Goal: Task Accomplishment & Management: Complete application form

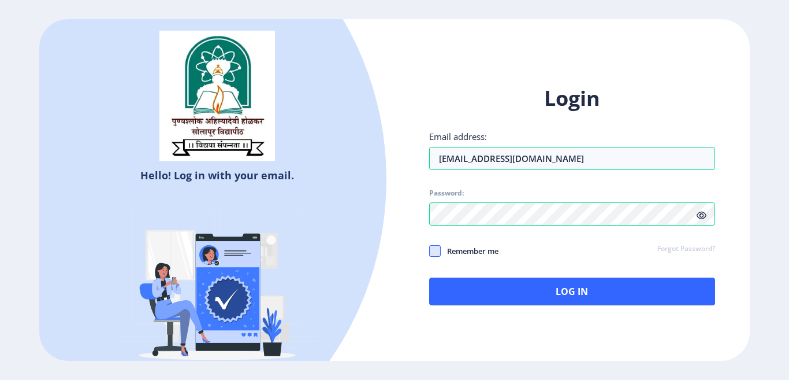
click at [434, 252] on span at bounding box center [435, 251] width 12 height 12
click at [430, 251] on input "Remember me" at bounding box center [429, 251] width 1 height 1
checkbox input "true"
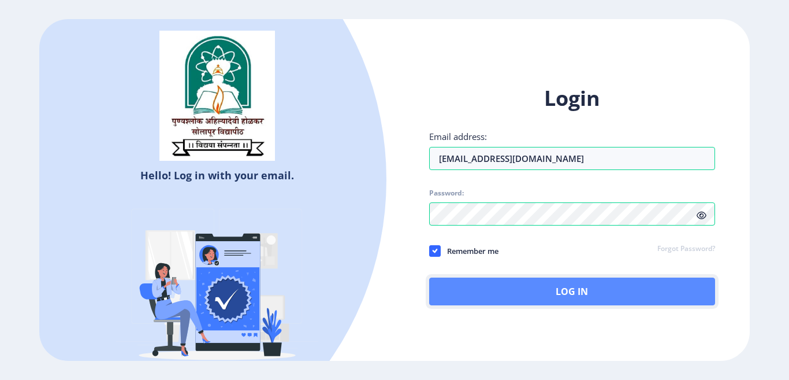
click at [570, 297] on button "Log In" at bounding box center [572, 291] width 286 height 28
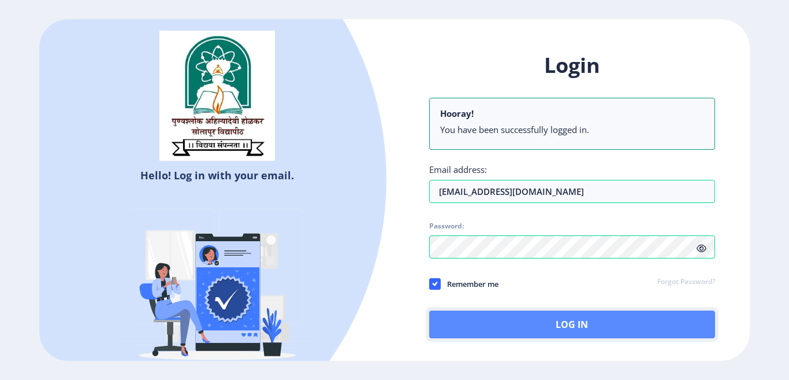
click at [571, 331] on button "Log In" at bounding box center [572, 324] width 286 height 28
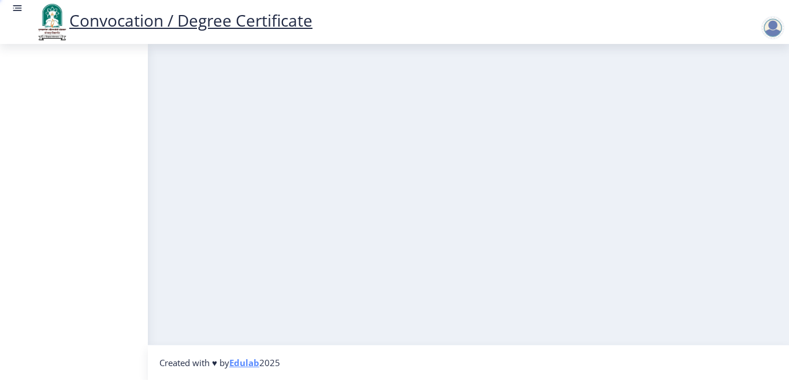
click at [702, 250] on nb-layout-column at bounding box center [468, 194] width 641 height 300
click at [205, 23] on link "Convocation / Degree Certificate" at bounding box center [174, 20] width 278 height 22
click at [18, 10] on g at bounding box center [18, 8] width 12 height 12
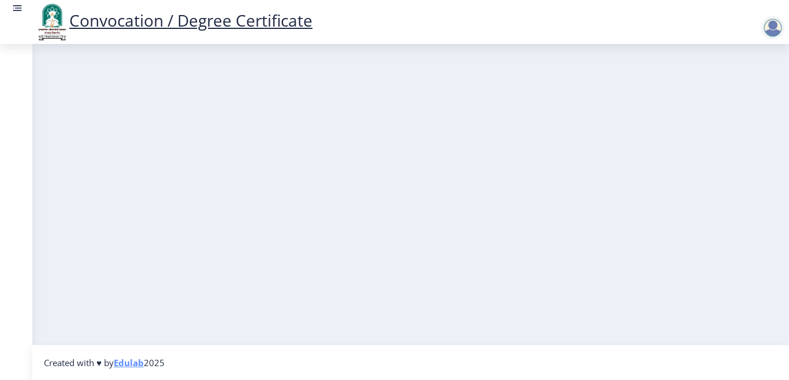
click at [18, 10] on rect at bounding box center [18, 8] width 12 height 12
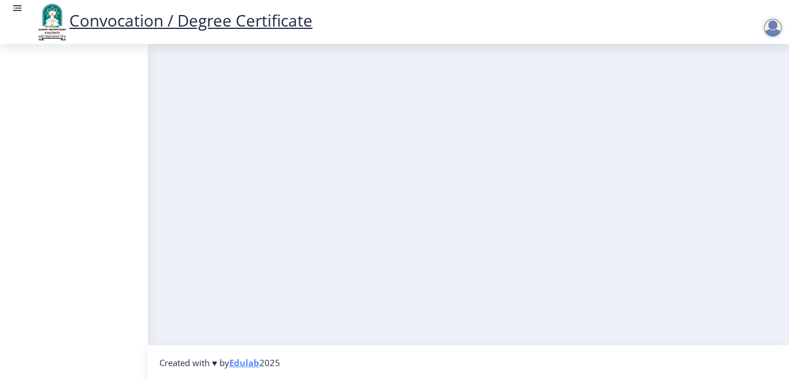
click at [191, 24] on link "Convocation / Degree Certificate" at bounding box center [174, 20] width 278 height 22
click at [776, 26] on div at bounding box center [772, 27] width 23 height 23
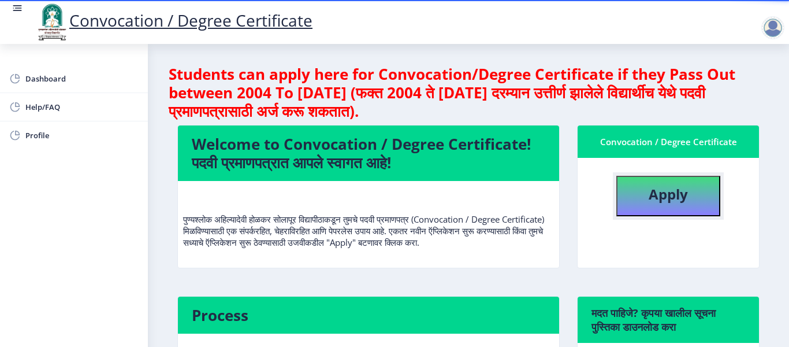
click at [658, 192] on b "Apply" at bounding box center [668, 193] width 39 height 19
select select
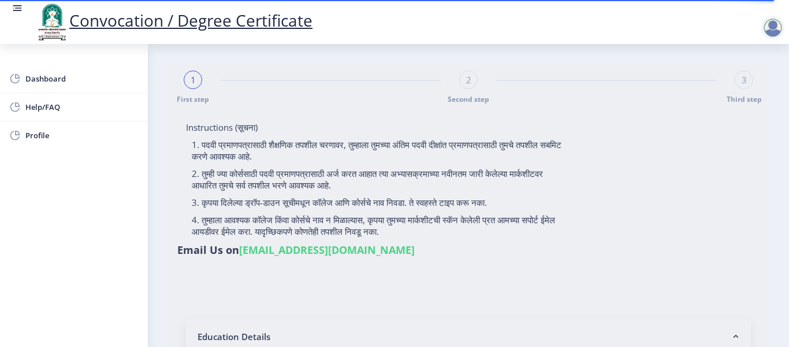
type input "[PERSON_NAME]"
type input "MALTI"
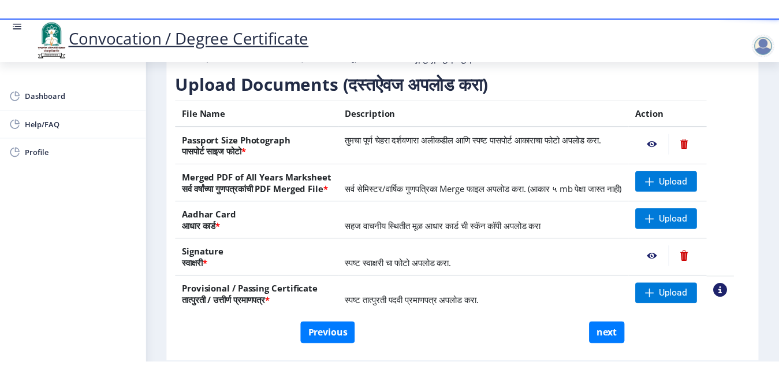
scroll to position [173, 0]
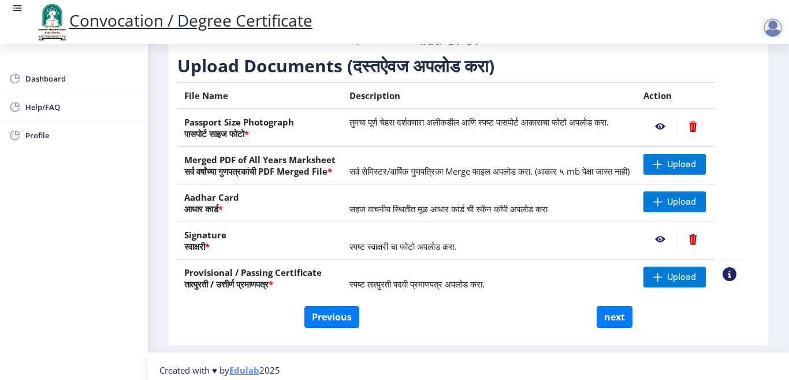
click at [677, 137] on nb-action at bounding box center [661, 126] width 34 height 21
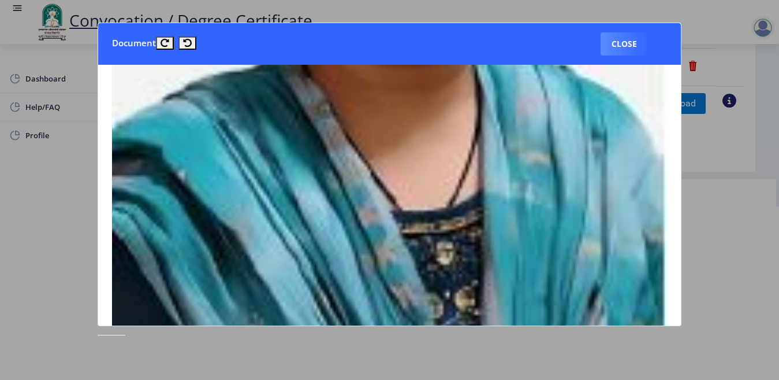
scroll to position [347, 0]
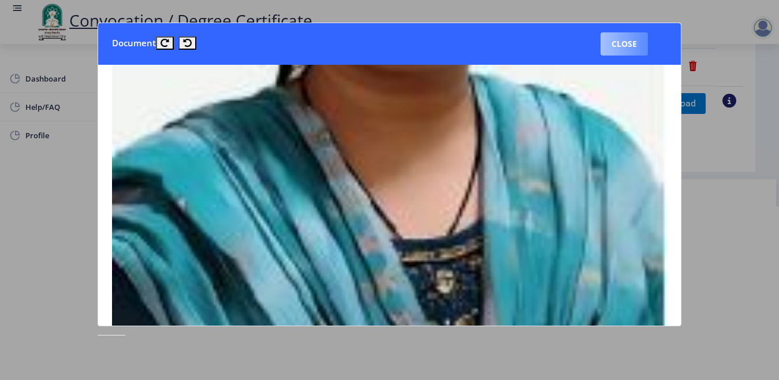
click at [635, 42] on button "Close" at bounding box center [624, 43] width 47 height 23
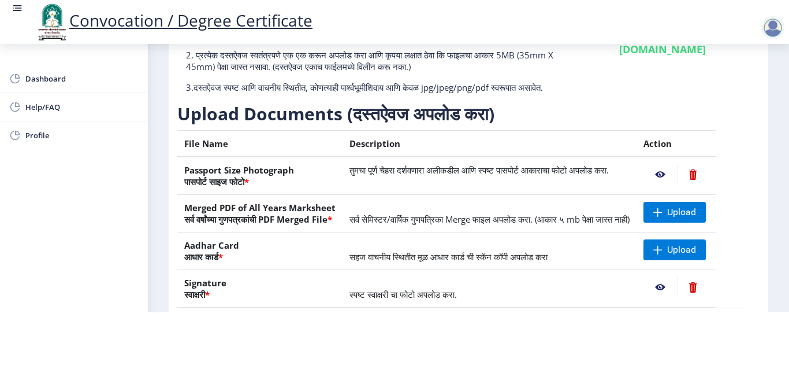
scroll to position [173, 0]
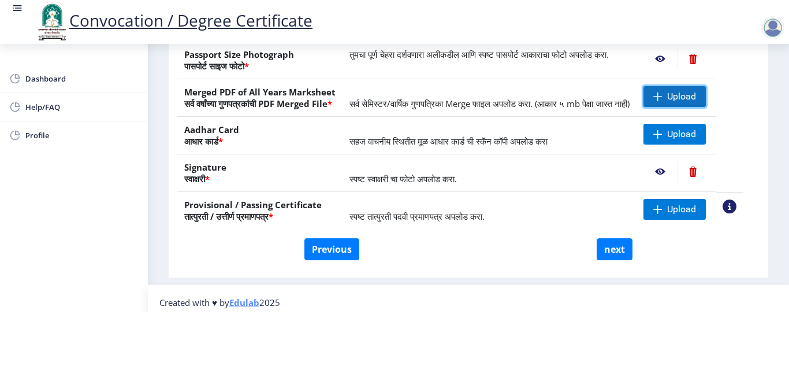
click at [663, 92] on span at bounding box center [657, 96] width 9 height 9
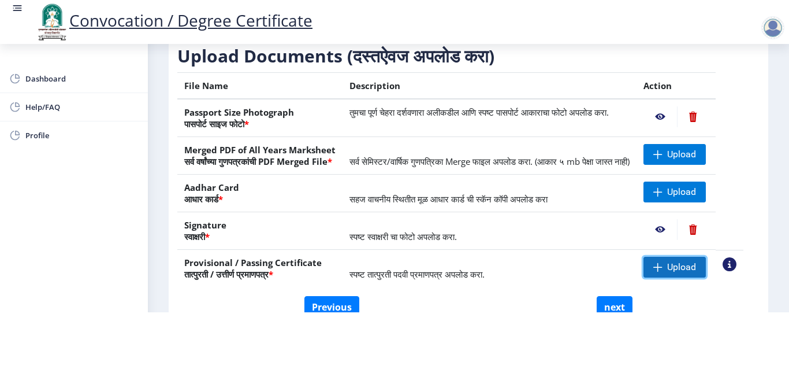
click at [677, 271] on span "Upload" at bounding box center [675, 267] width 62 height 21
click at [737, 265] on nb-action at bounding box center [730, 264] width 14 height 14
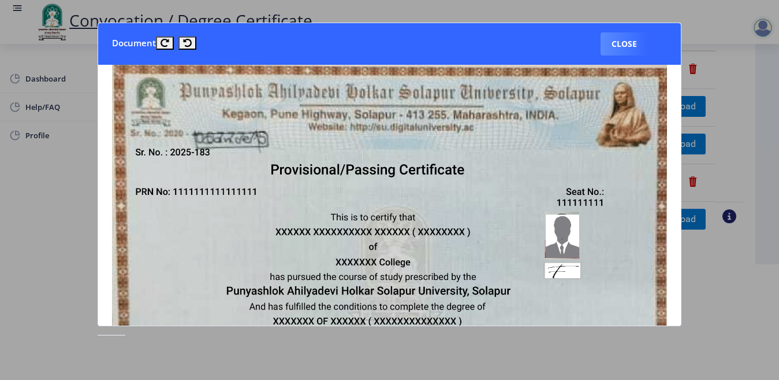
scroll to position [0, 0]
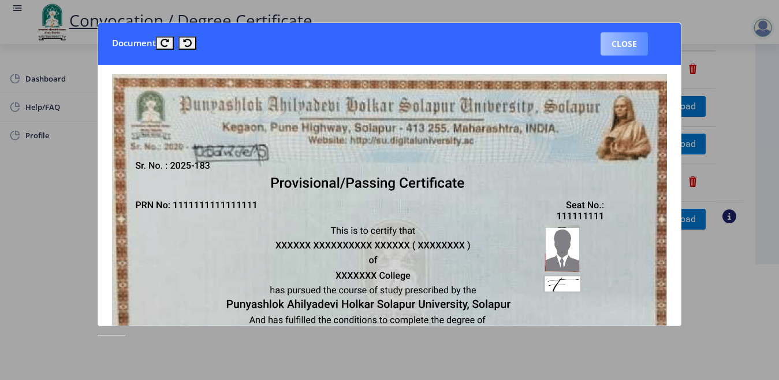
click at [605, 39] on button "Close" at bounding box center [624, 43] width 47 height 23
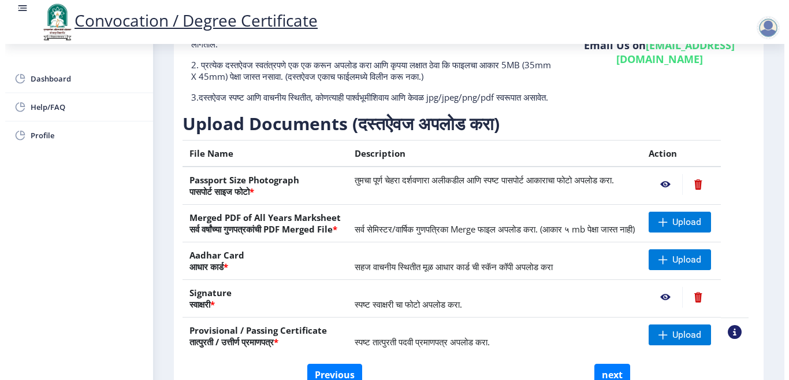
scroll to position [91, 0]
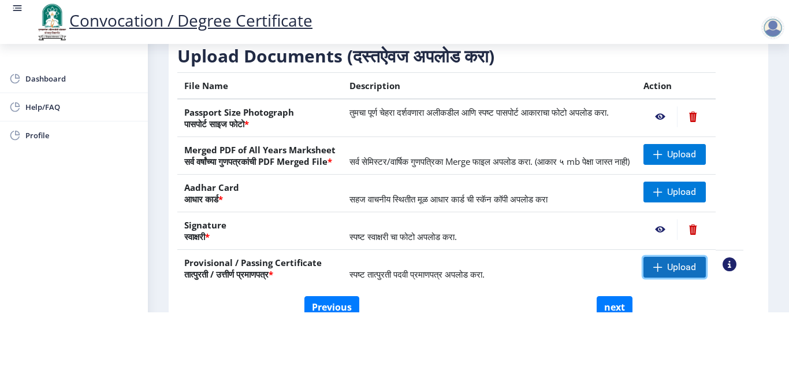
click at [688, 267] on span "Upload" at bounding box center [681, 267] width 29 height 12
click at [690, 267] on span "Upload" at bounding box center [681, 267] width 29 height 12
click at [737, 262] on nb-action at bounding box center [730, 264] width 14 height 14
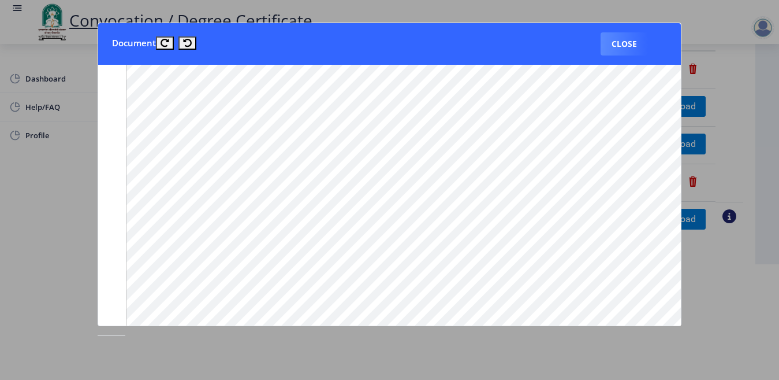
scroll to position [562, 0]
click at [637, 51] on button "Close" at bounding box center [624, 43] width 47 height 23
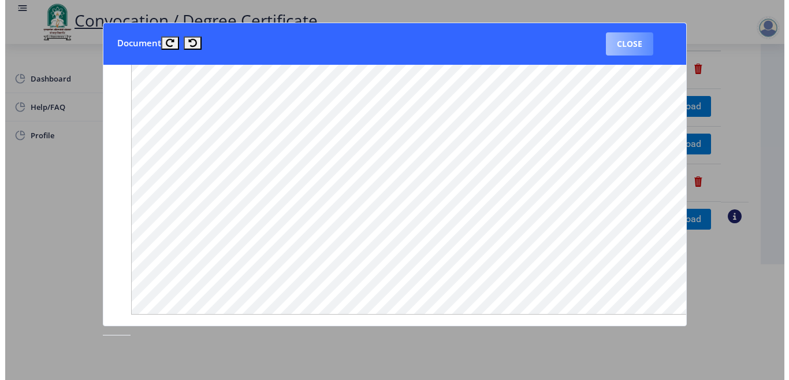
scroll to position [91, 0]
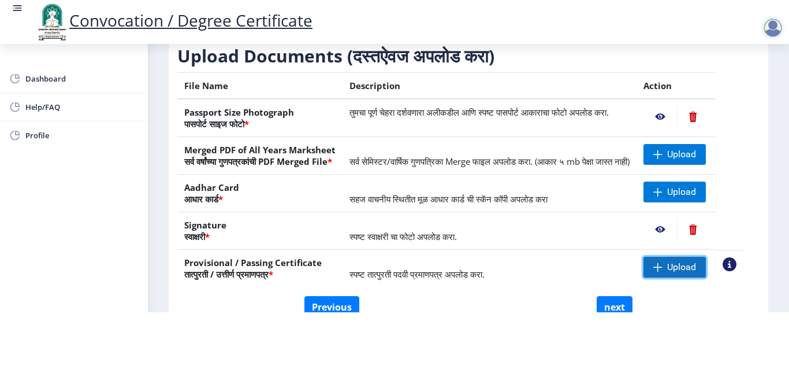
click at [689, 259] on span "Upload" at bounding box center [675, 267] width 62 height 21
click at [663, 267] on span at bounding box center [657, 266] width 9 height 9
click at [691, 269] on span "Upload" at bounding box center [681, 267] width 29 height 12
click at [663, 267] on span at bounding box center [657, 266] width 9 height 9
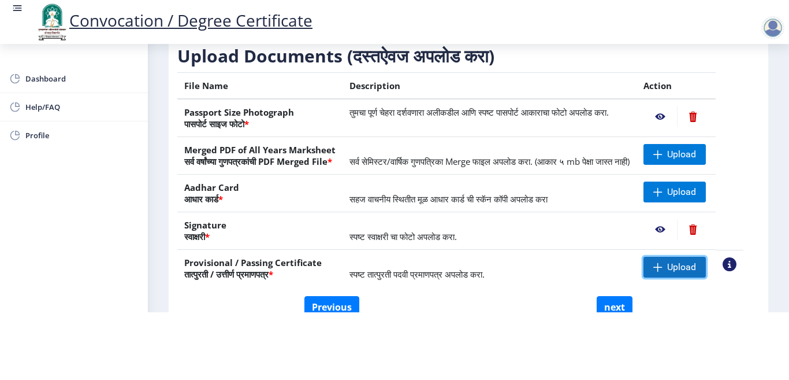
click at [663, 267] on span at bounding box center [657, 266] width 9 height 9
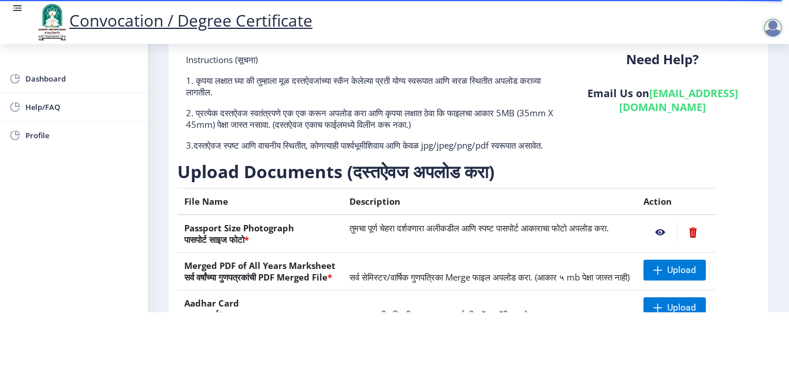
scroll to position [91, 0]
click at [674, 222] on nb-action at bounding box center [661, 232] width 34 height 21
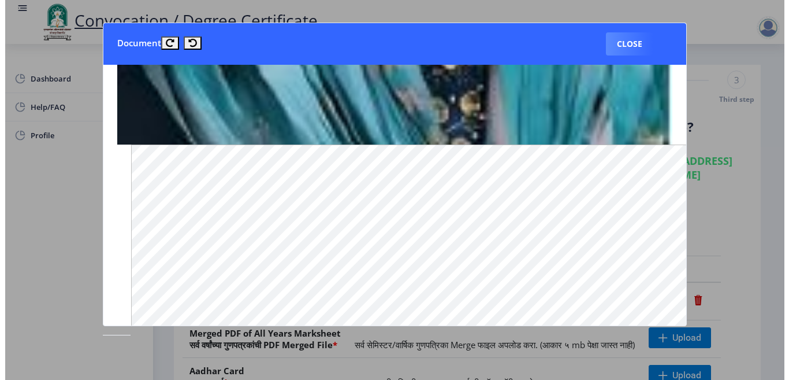
scroll to position [751, 0]
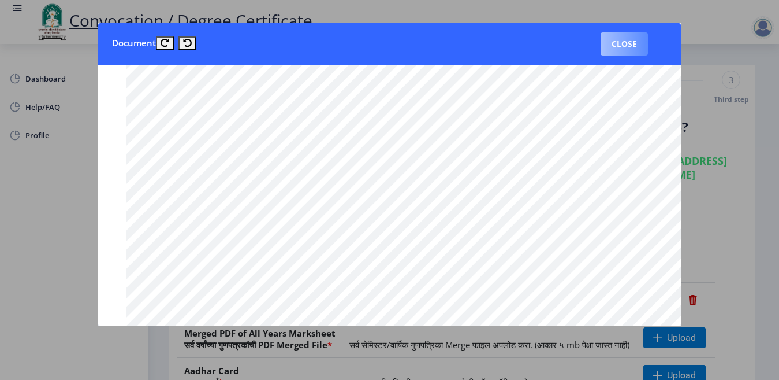
click at [622, 50] on button "Close" at bounding box center [624, 43] width 47 height 23
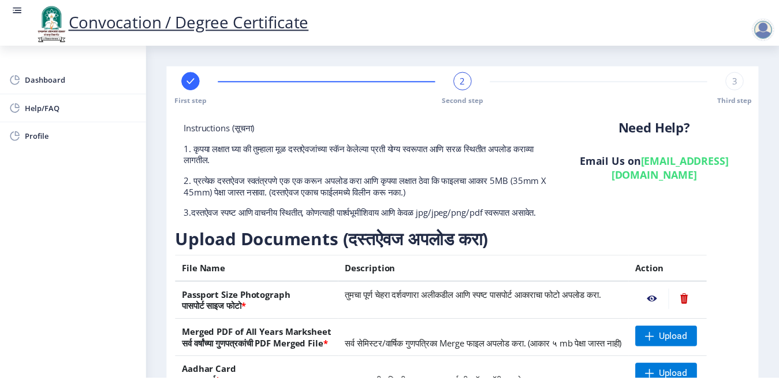
scroll to position [204, 0]
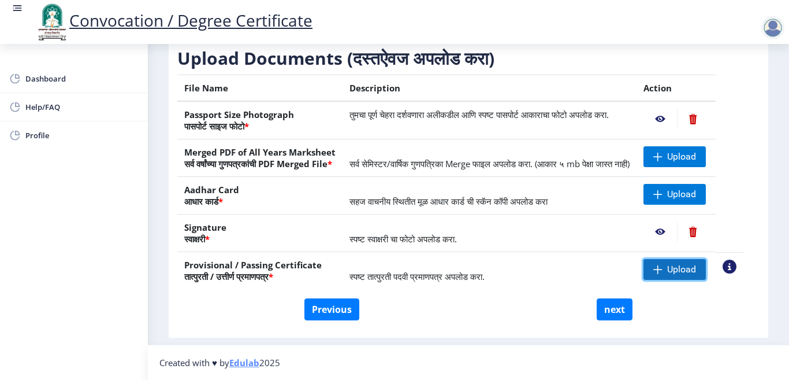
click at [696, 270] on span "Upload" at bounding box center [681, 269] width 29 height 12
click at [672, 269] on nb-action at bounding box center [661, 269] width 34 height 21
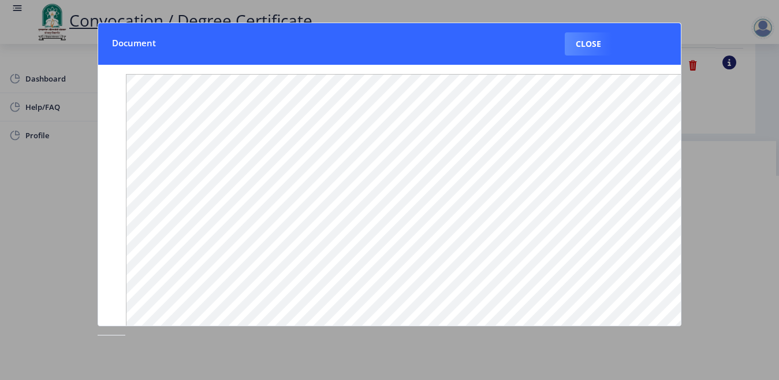
scroll to position [167, 0]
click at [584, 40] on button "Close" at bounding box center [588, 43] width 47 height 23
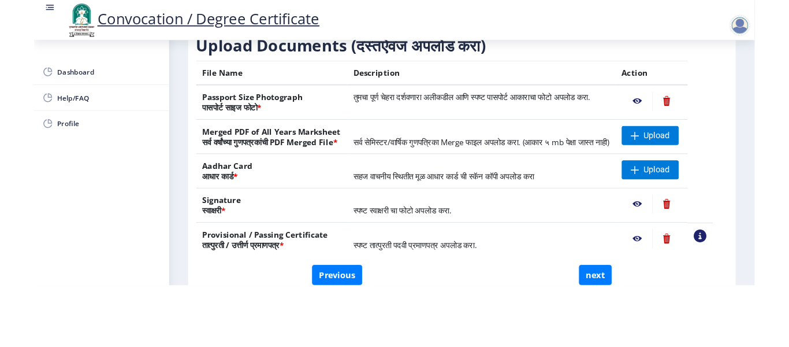
scroll to position [88, 0]
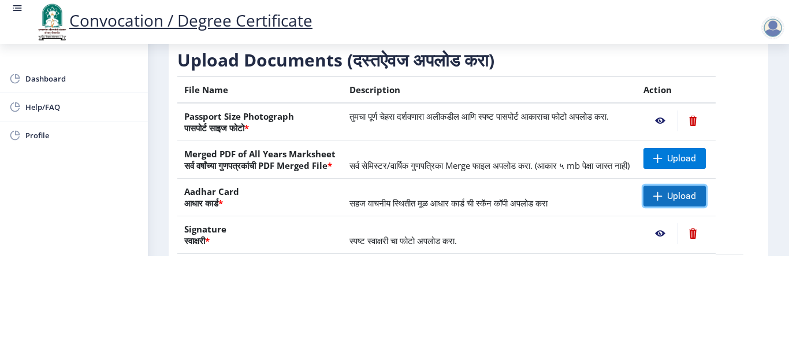
click at [663, 200] on span at bounding box center [657, 195] width 9 height 9
click at [679, 206] on span "Upload" at bounding box center [675, 195] width 62 height 21
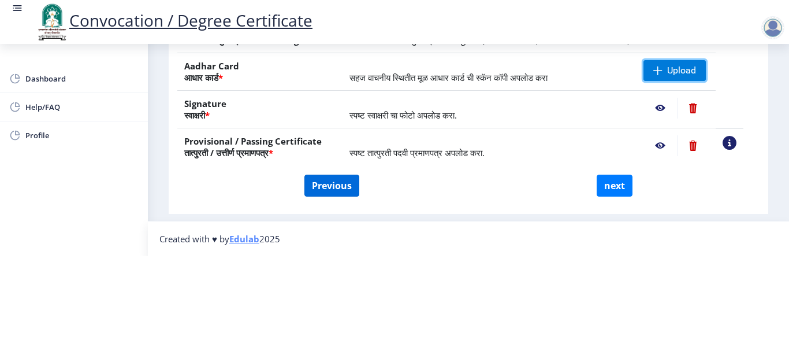
scroll to position [179, 0]
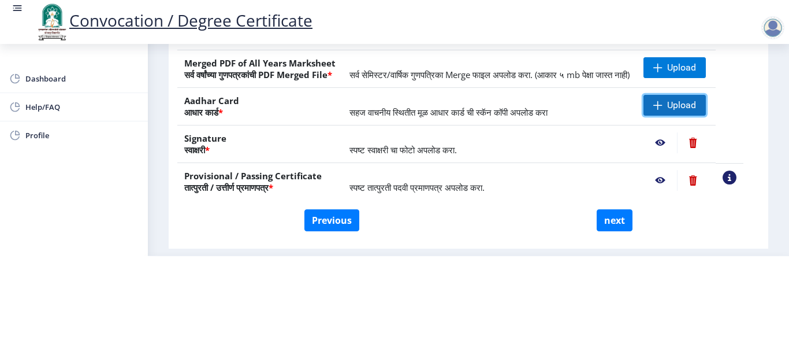
click at [663, 110] on span at bounding box center [657, 105] width 9 height 9
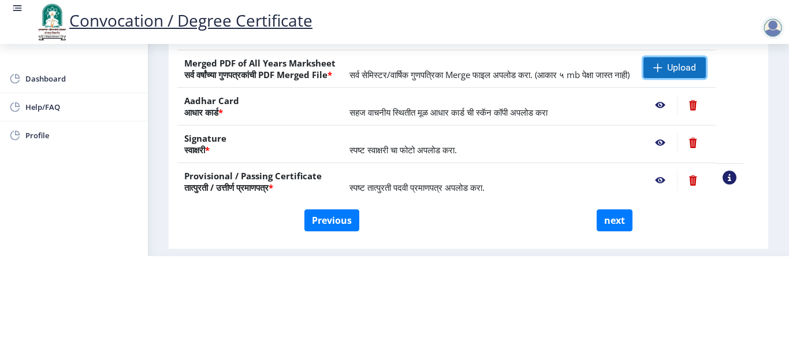
click at [665, 77] on span "Upload" at bounding box center [675, 67] width 62 height 21
click at [500, 256] on html "Convocation / Degree Certificate Dashboard Help/FAQ Profile First step 2 Second…" at bounding box center [394, 82] width 789 height 347
click at [775, 132] on nb-layout-column "First step 2 Second step 3 Third step Instructions (सूचना) 1. कृपया लक्षात घ्या…" at bounding box center [468, 14] width 641 height 481
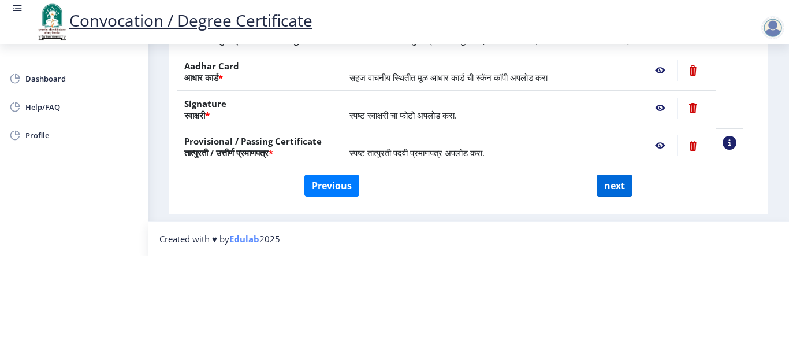
scroll to position [237, 0]
click at [612, 191] on button "next" at bounding box center [615, 185] width 36 height 22
select select
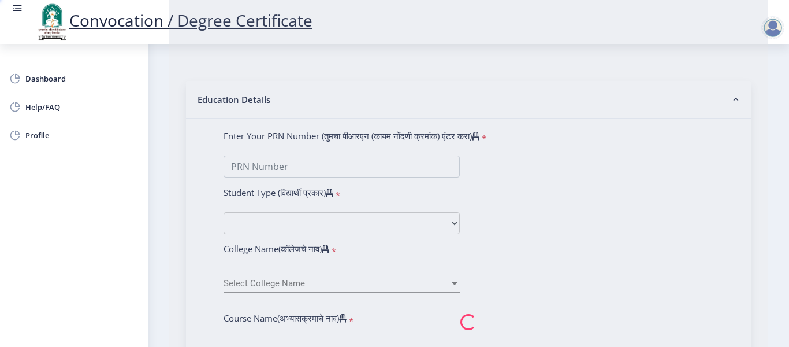
scroll to position [0, 0]
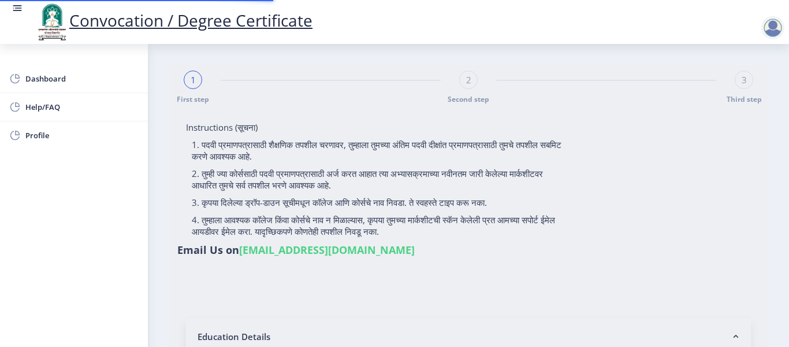
type input "[PERSON_NAME]"
type input "MALTI"
select select
type input "[PERSON_NAME]"
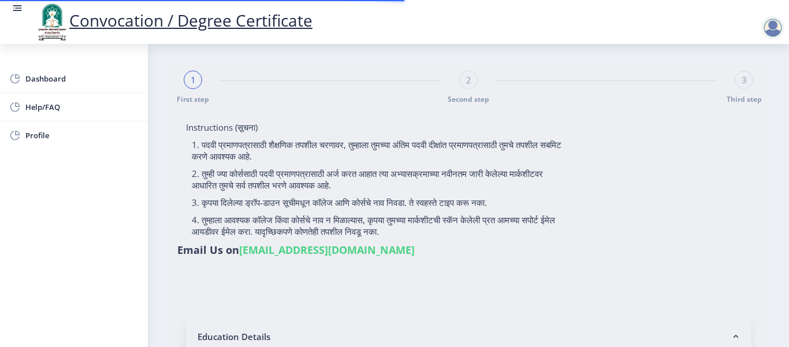
type input "MALTI"
type input "2011032500247843"
select select "Regular"
select select "2014"
select select "May"
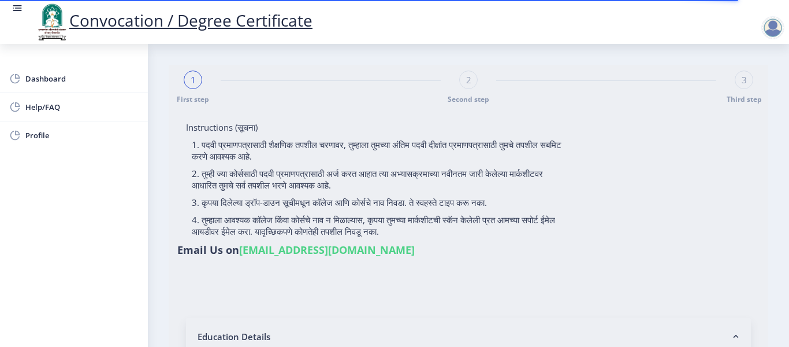
select select "FIRST CLASS"
type input "176536"
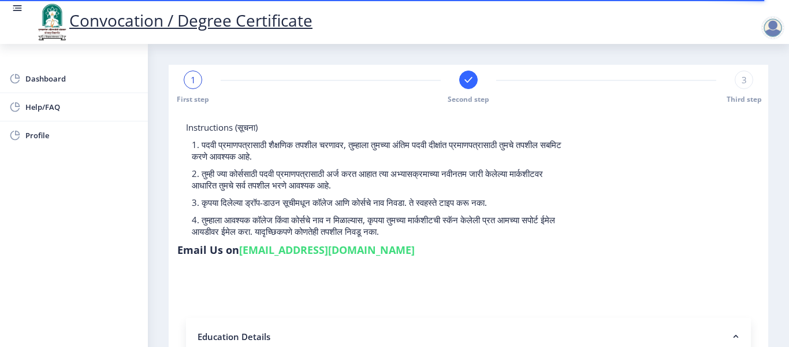
select select
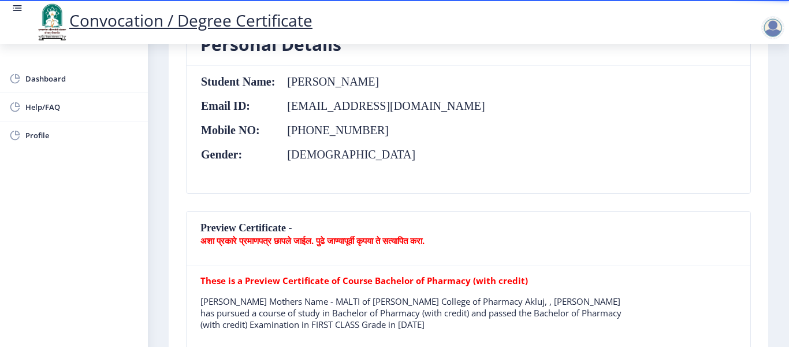
scroll to position [289, 0]
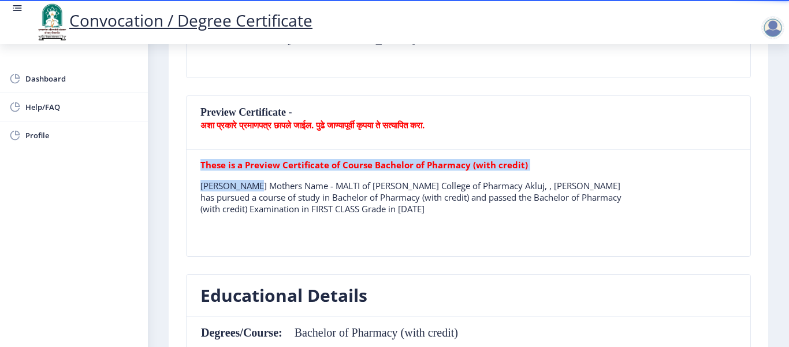
drag, startPoint x: 200, startPoint y: 187, endPoint x: 240, endPoint y: 188, distance: 39.9
click at [255, 188] on div "These is a Preview Certificate of Course Bachelor of Pharmacy (with credit) SON…" at bounding box center [468, 203] width 553 height 88
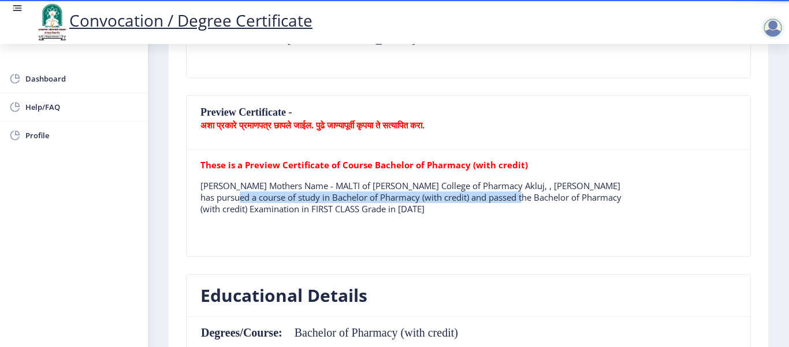
drag, startPoint x: 231, startPoint y: 198, endPoint x: 518, endPoint y: 202, distance: 287.7
click at [518, 202] on p "[PERSON_NAME] Mothers Name - MALTI of [PERSON_NAME] College of Pharmacy Akluj, …" at bounding box center [414, 197] width 429 height 35
drag, startPoint x: 201, startPoint y: 210, endPoint x: 529, endPoint y: 213, distance: 327.6
click at [529, 213] on p "[PERSON_NAME] Mothers Name - MALTI of [PERSON_NAME] College of Pharmacy Akluj, …" at bounding box center [414, 197] width 429 height 35
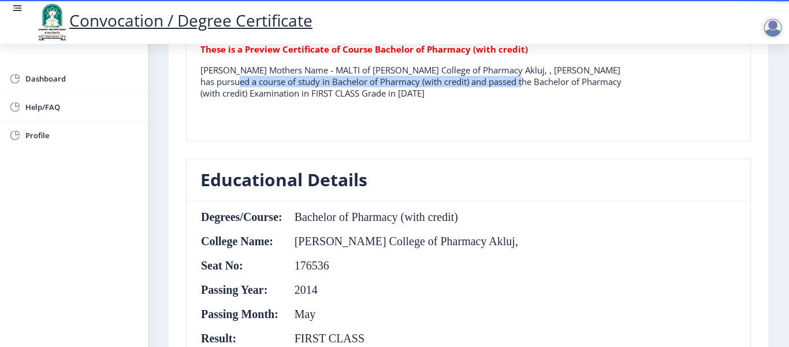
scroll to position [462, 0]
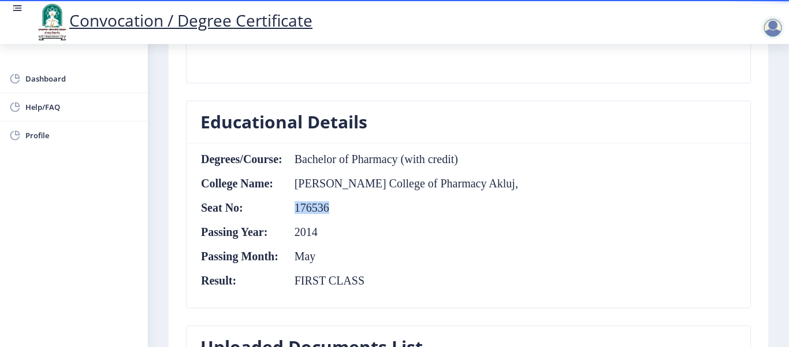
drag, startPoint x: 296, startPoint y: 208, endPoint x: 343, endPoint y: 207, distance: 46.8
click at [343, 207] on td "176536" at bounding box center [401, 207] width 236 height 13
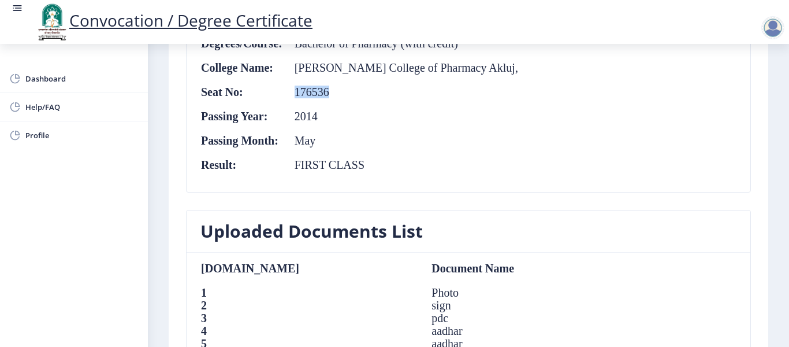
scroll to position [693, 0]
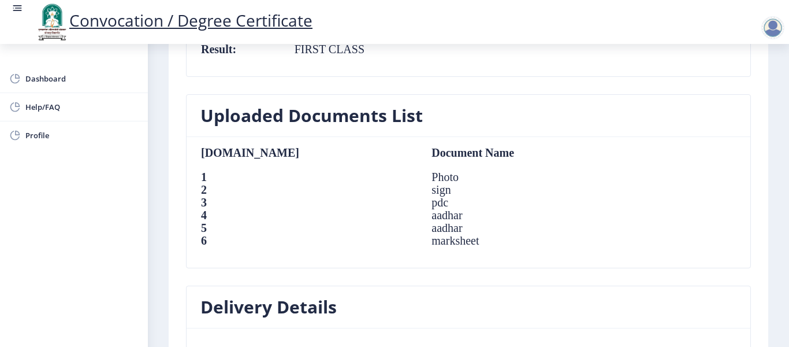
drag, startPoint x: 311, startPoint y: 176, endPoint x: 352, endPoint y: 175, distance: 40.5
click at [420, 175] on td "Photo" at bounding box center [524, 176] width 209 height 13
drag, startPoint x: 311, startPoint y: 187, endPoint x: 357, endPoint y: 187, distance: 45.6
click at [420, 187] on td "sign" at bounding box center [524, 189] width 209 height 13
drag, startPoint x: 309, startPoint y: 204, endPoint x: 365, endPoint y: 229, distance: 62.1
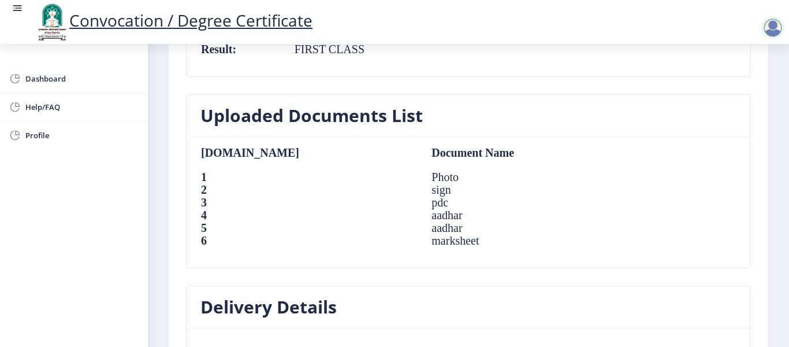
click at [420, 203] on td "pdc" at bounding box center [524, 202] width 209 height 13
drag, startPoint x: 311, startPoint y: 217, endPoint x: 343, endPoint y: 217, distance: 31.8
click at [420, 217] on td "aadhar" at bounding box center [524, 215] width 209 height 13
drag, startPoint x: 307, startPoint y: 230, endPoint x: 346, endPoint y: 229, distance: 39.3
click at [420, 229] on td "aadhar" at bounding box center [524, 227] width 209 height 13
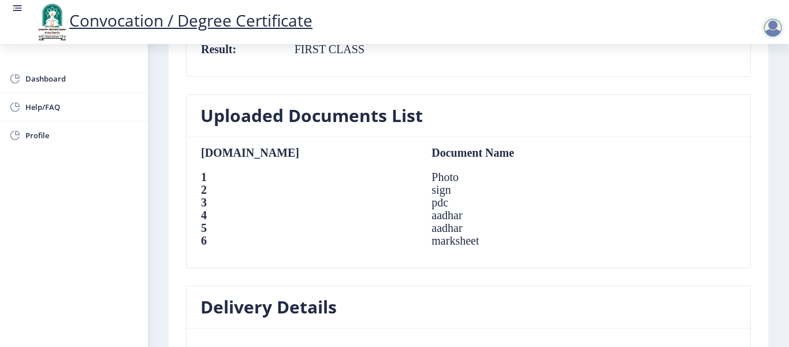
drag, startPoint x: 313, startPoint y: 240, endPoint x: 365, endPoint y: 240, distance: 52.0
click at [420, 240] on td "marksheet" at bounding box center [524, 240] width 209 height 13
click at [420, 230] on td "aadhar" at bounding box center [524, 227] width 209 height 13
click at [420, 215] on td "aadhar" at bounding box center [524, 215] width 209 height 13
click at [420, 241] on td "marksheet" at bounding box center [524, 240] width 209 height 13
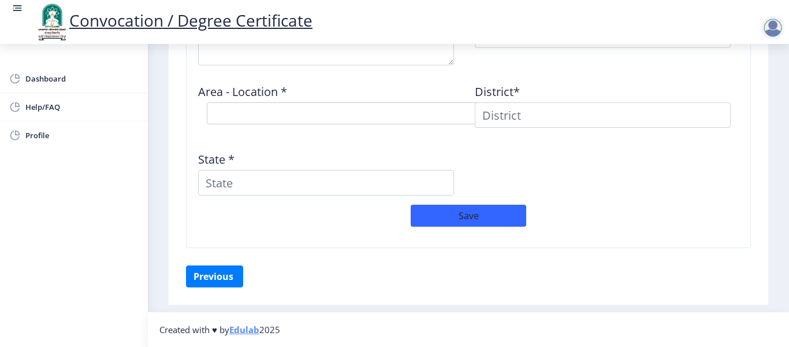
scroll to position [920, 0]
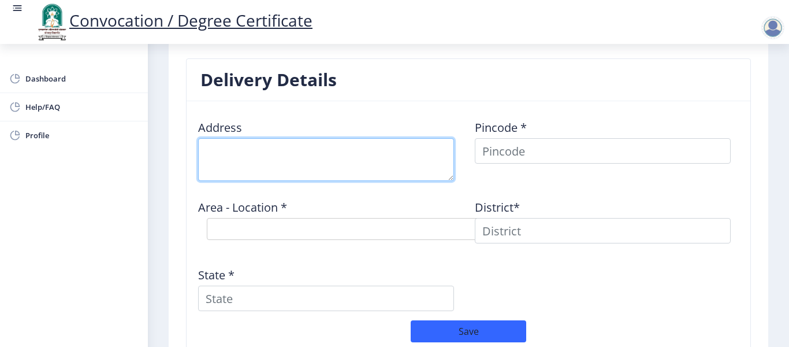
click at [253, 159] on textarea at bounding box center [326, 159] width 256 height 43
type textarea "s"
type textarea "J"
type textarea "c"
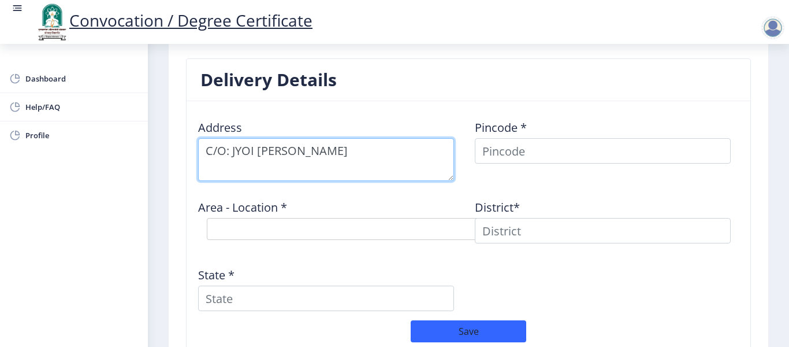
type textarea "C/O: JYOI JAYAWANT WADILE"
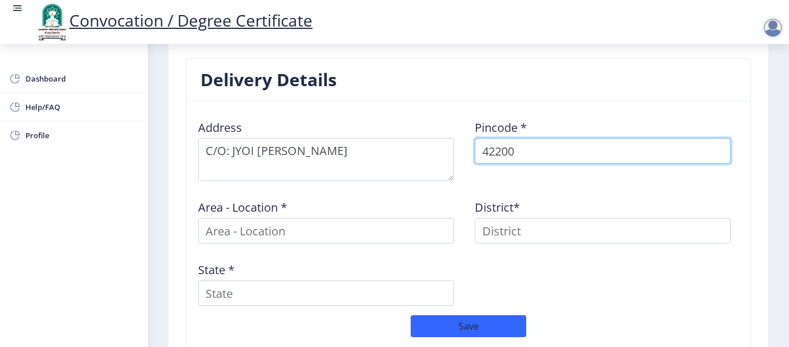
type input "422009"
select select
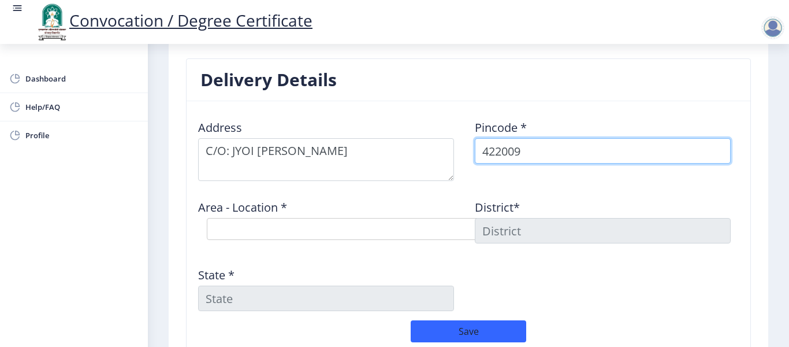
type input "422009"
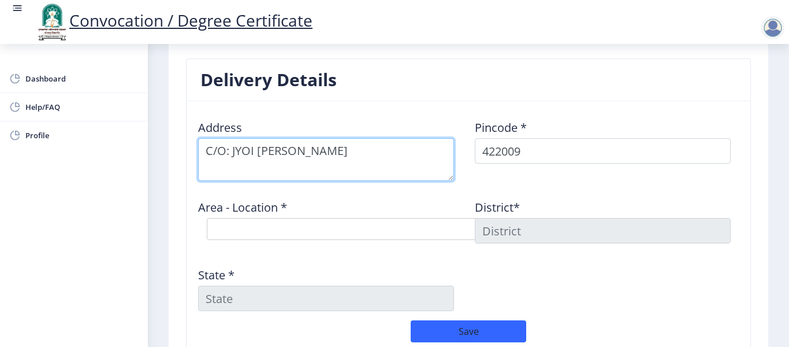
click at [388, 157] on textarea at bounding box center [326, 159] width 256 height 43
type textarea "C/O: JYOI JAYAWANT WADILE, SHREESANT APARTMENT, SADGURUNGAR"
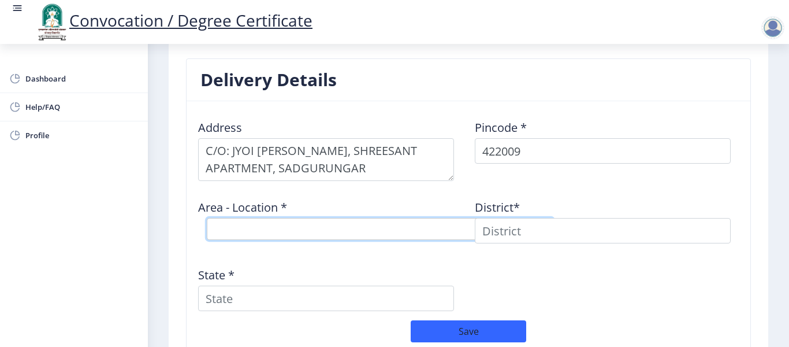
select select "3: Object"
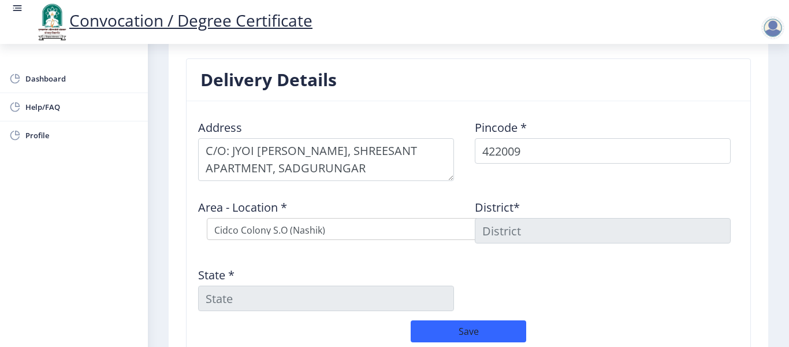
click at [497, 231] on input at bounding box center [603, 230] width 256 height 25
click at [510, 227] on input at bounding box center [603, 230] width 256 height 25
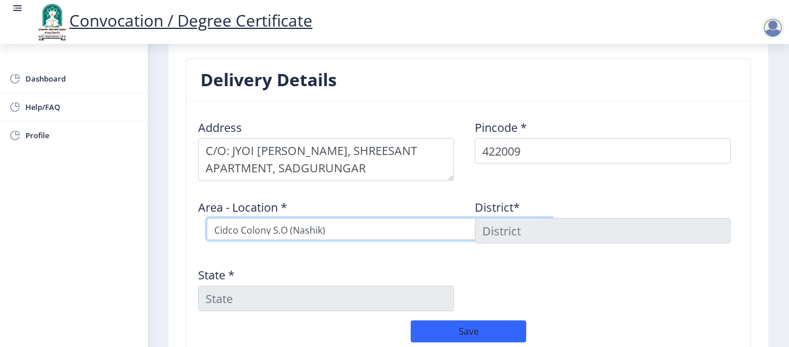
click at [431, 232] on select "Select Area Location Cidco Colony S.O (Nashik) Indira Nagar S.O (Nashik)" at bounding box center [380, 229] width 347 height 22
click at [207, 218] on select "Select Area Location Cidco Colony S.O (Nashik) Indira Nagar S.O (Nashik)" at bounding box center [380, 229] width 347 height 22
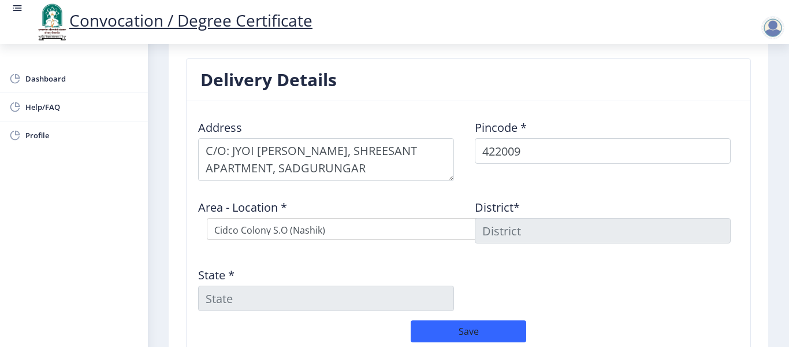
click at [497, 229] on input at bounding box center [603, 230] width 256 height 25
click at [578, 229] on input at bounding box center [603, 230] width 256 height 25
click at [265, 296] on input "State *" at bounding box center [326, 297] width 256 height 25
click at [499, 228] on input at bounding box center [603, 230] width 256 height 25
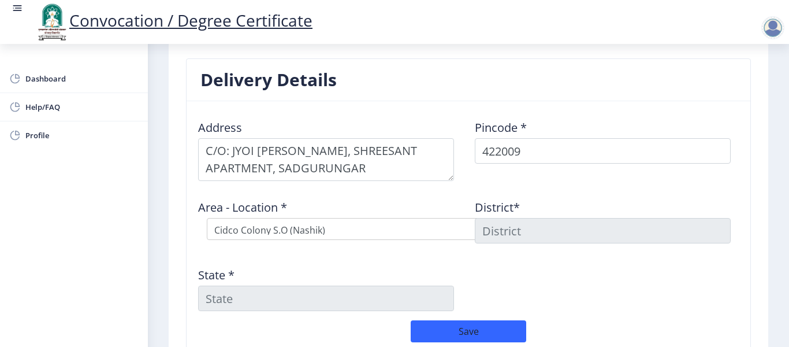
click at [224, 302] on input "State *" at bounding box center [326, 297] width 256 height 25
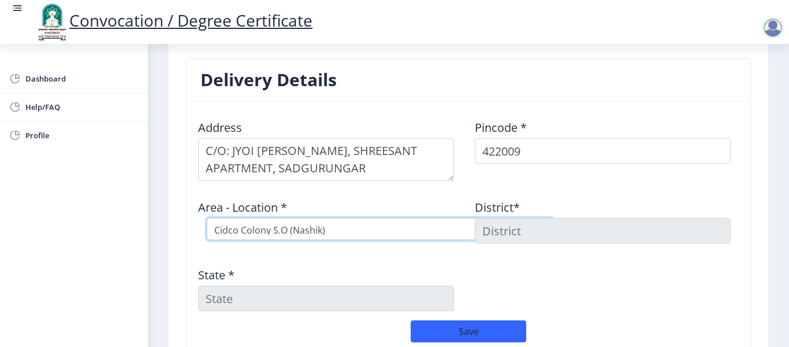
click at [338, 225] on select "Select Area Location Cidco Colony S.O (Nashik) Indira Nagar S.O (Nashik)" at bounding box center [380, 229] width 347 height 22
click at [207, 218] on select "Select Area Location Cidco Colony S.O (Nashik) Indira Nagar S.O (Nashik)" at bounding box center [380, 229] width 347 height 22
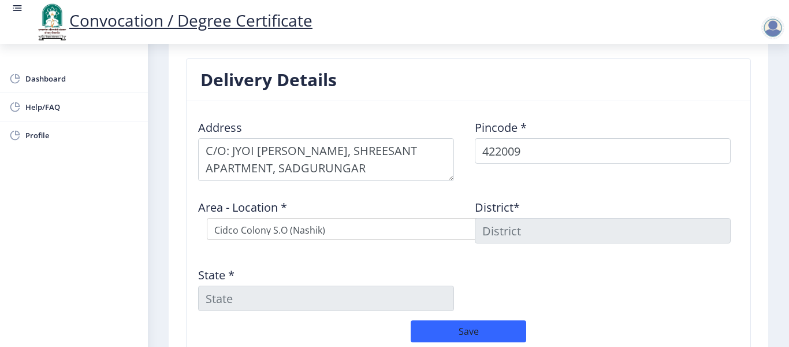
click at [501, 230] on input at bounding box center [603, 230] width 256 height 25
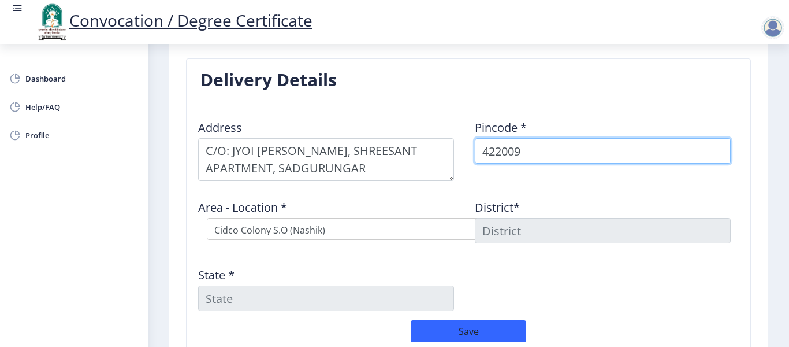
click at [547, 161] on input "422009" at bounding box center [603, 150] width 256 height 25
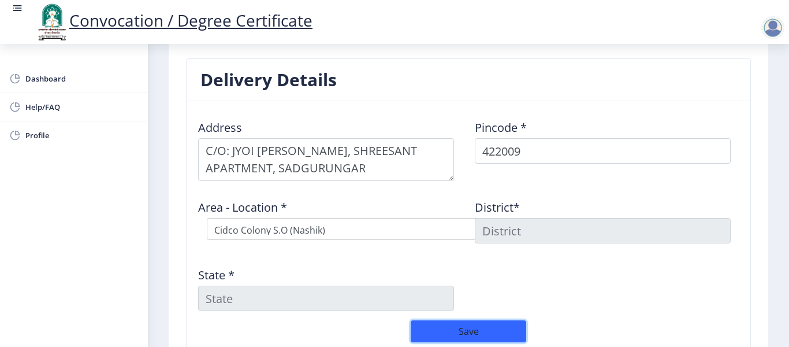
click at [411, 320] on button "Save" at bounding box center [469, 331] width 116 height 22
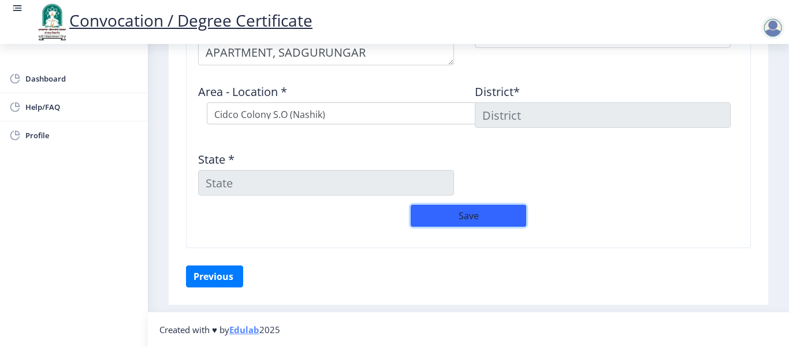
click at [471, 210] on button "Save" at bounding box center [469, 216] width 116 height 22
click at [537, 109] on input at bounding box center [603, 114] width 256 height 25
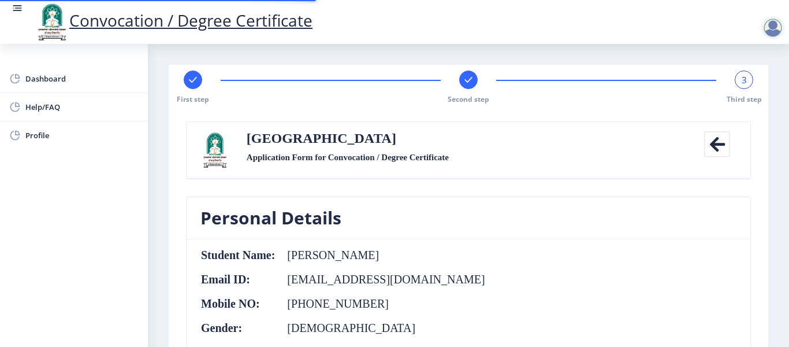
select select
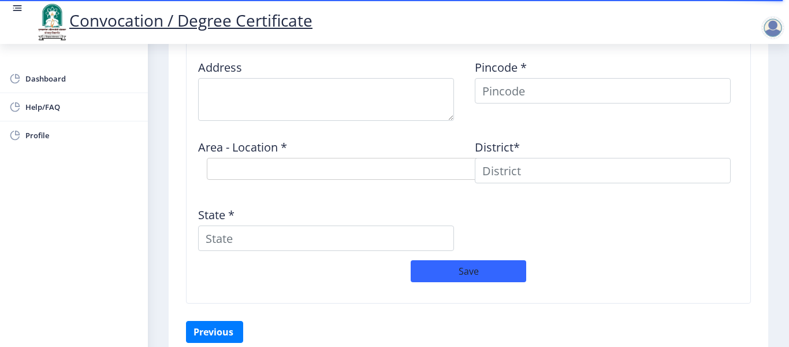
scroll to position [1036, 0]
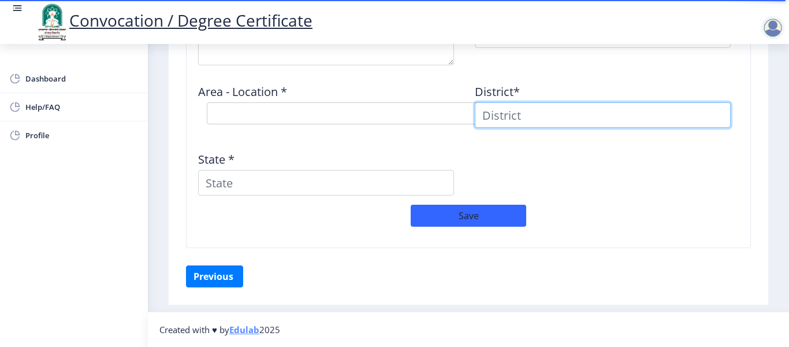
click at [495, 116] on input at bounding box center [603, 114] width 256 height 25
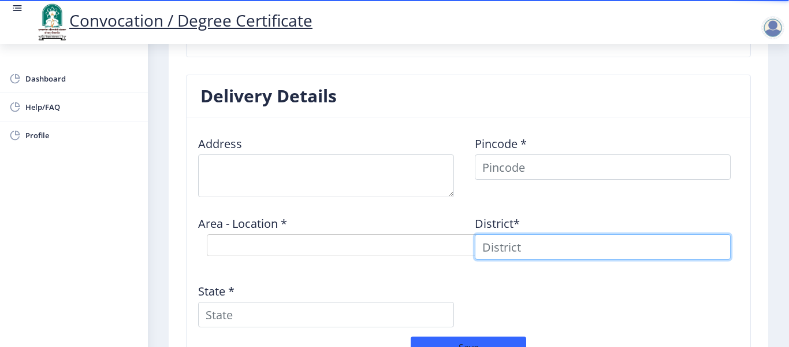
scroll to position [863, 0]
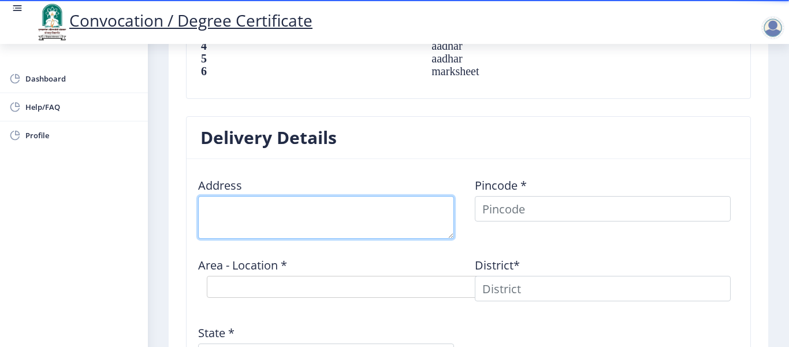
click at [261, 206] on textarea at bounding box center [326, 217] width 256 height 43
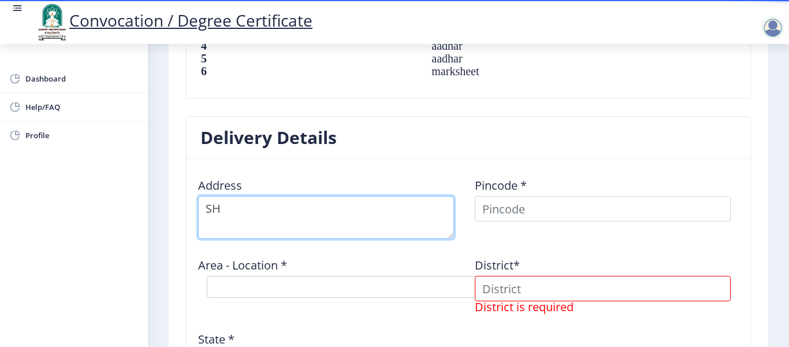
type textarea "S"
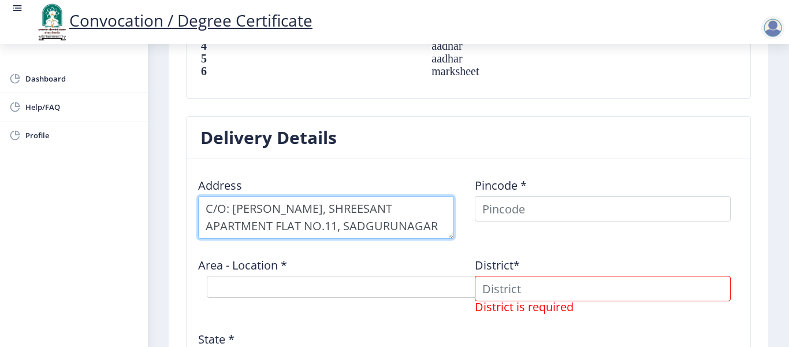
type textarea "C/O: [PERSON_NAME], SHREESANT APARTMENT FLAT NO.11, SADGURUNAGAR"
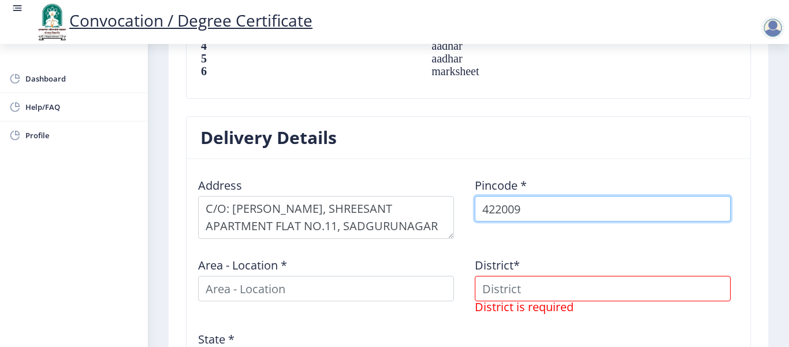
type input "422009"
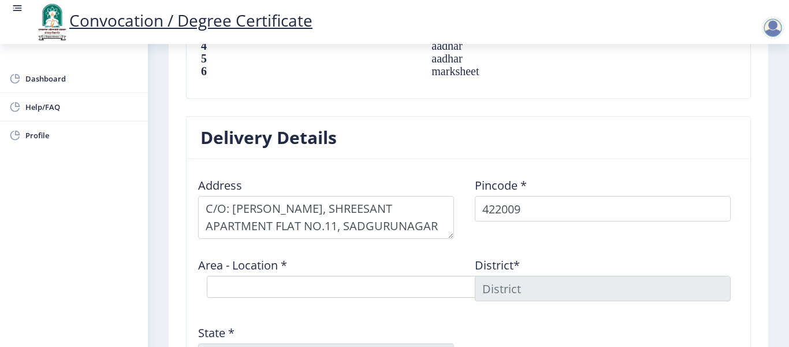
select select "1: Object"
type input "NASHIK"
type input "[GEOGRAPHIC_DATA]"
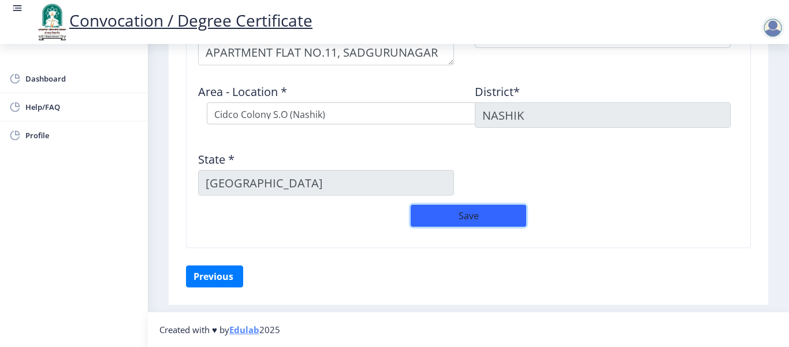
click at [458, 214] on button "Save" at bounding box center [469, 216] width 116 height 22
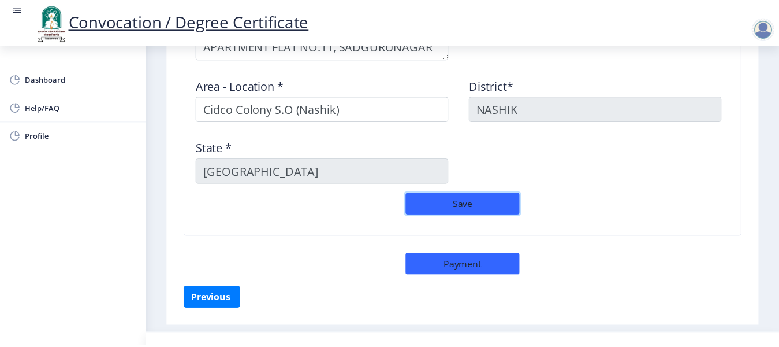
scroll to position [1064, 0]
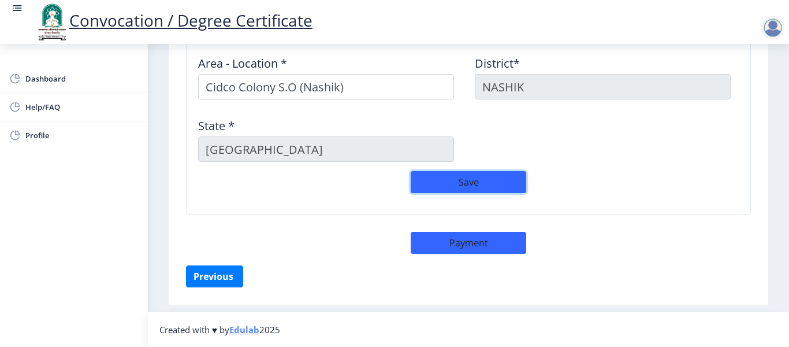
click at [449, 181] on button "Save" at bounding box center [469, 182] width 116 height 22
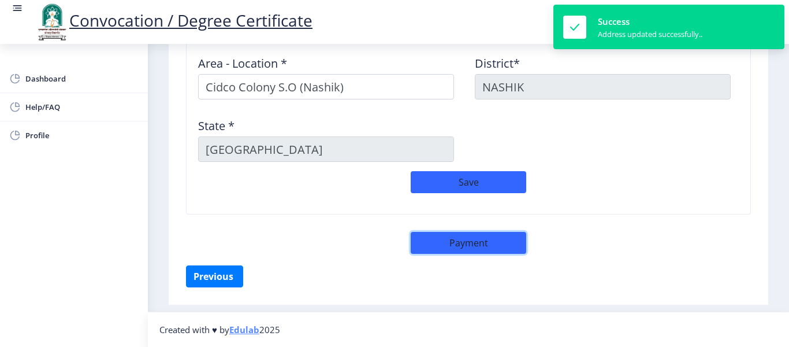
click at [487, 239] on button "Payment" at bounding box center [469, 243] width 116 height 22
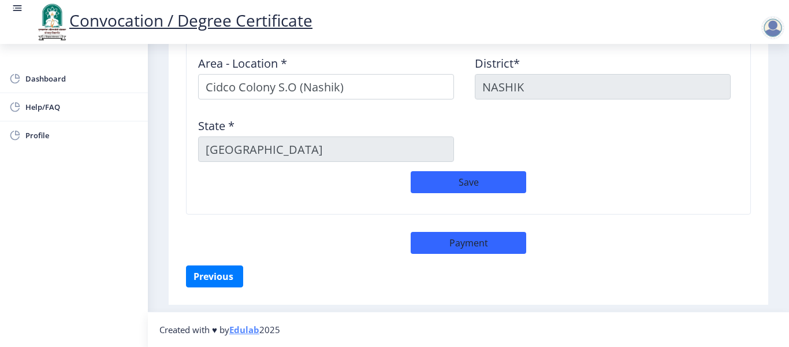
select select "sealed"
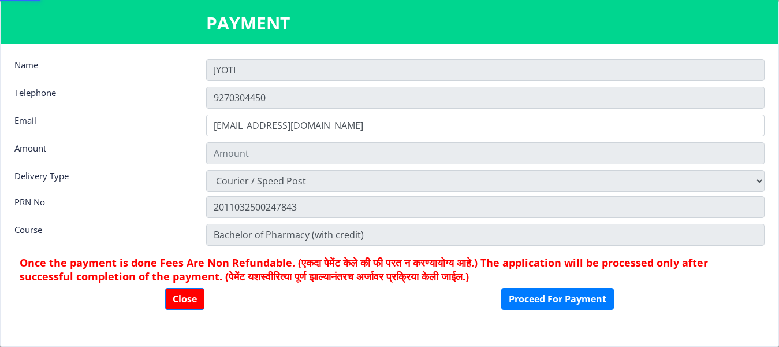
type input "2885"
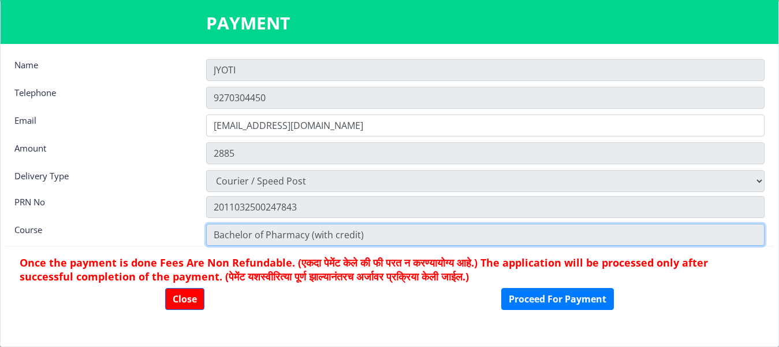
click at [512, 239] on input "Bachelor of Pharmacy (with credit)" at bounding box center [485, 235] width 559 height 22
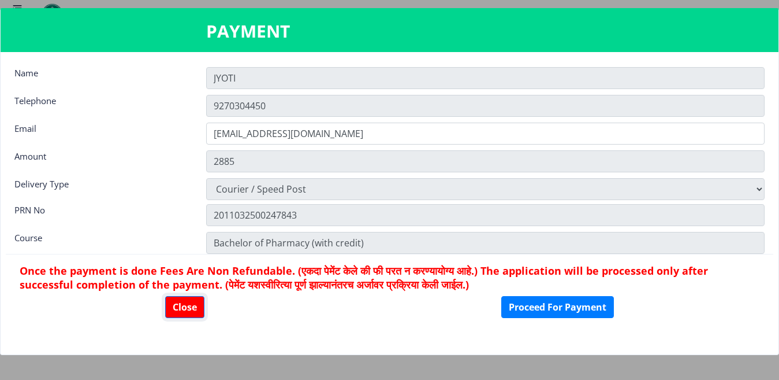
click at [196, 306] on button "Close" at bounding box center [184, 307] width 39 height 22
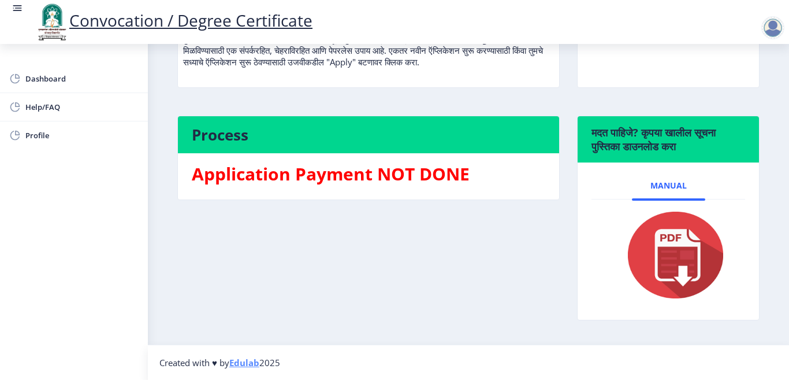
scroll to position [192, 0]
click at [681, 251] on img at bounding box center [669, 255] width 116 height 92
click at [43, 108] on span "Help/FAQ" at bounding box center [81, 107] width 113 height 14
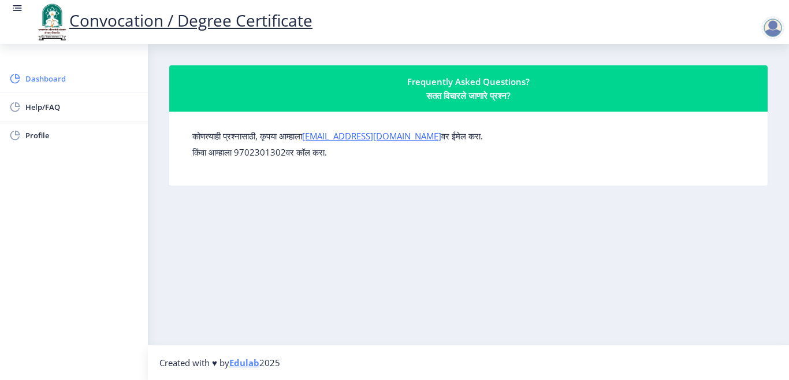
click at [52, 72] on span "Dashboard" at bounding box center [81, 79] width 113 height 14
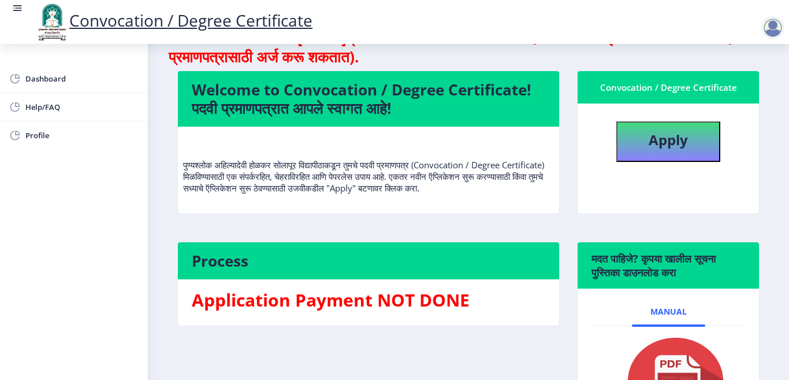
scroll to position [116, 0]
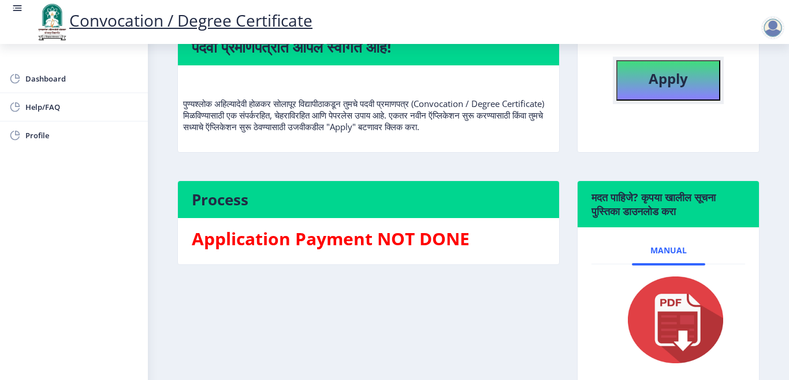
click at [649, 82] on b "Apply" at bounding box center [668, 78] width 39 height 19
select select
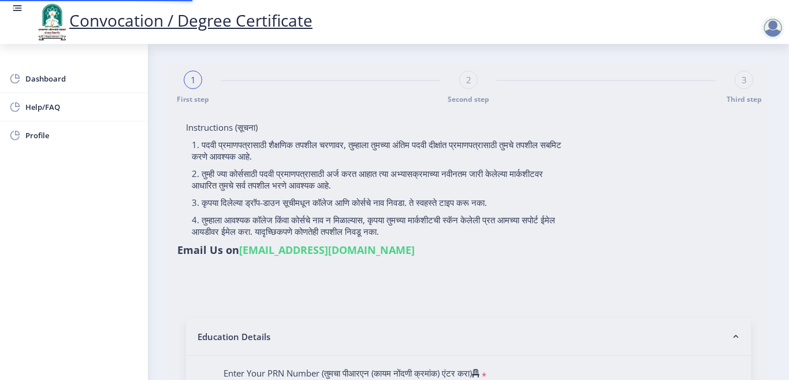
type input "[PERSON_NAME]"
type input "MALTI"
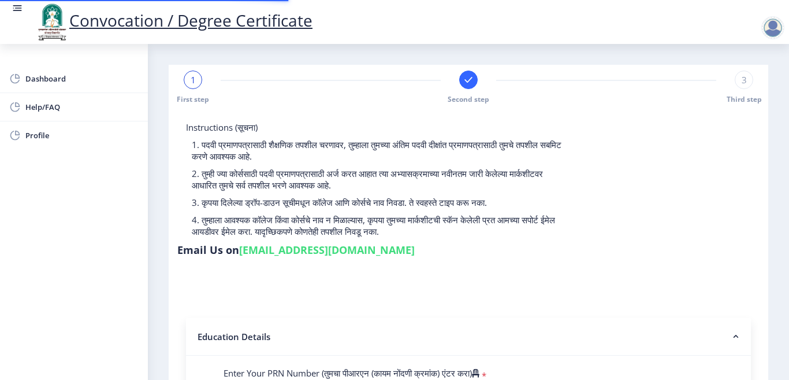
type input "2011032500247843"
select select "Regular"
select select "2014"
select select "May"
select select "FIRST CLASS"
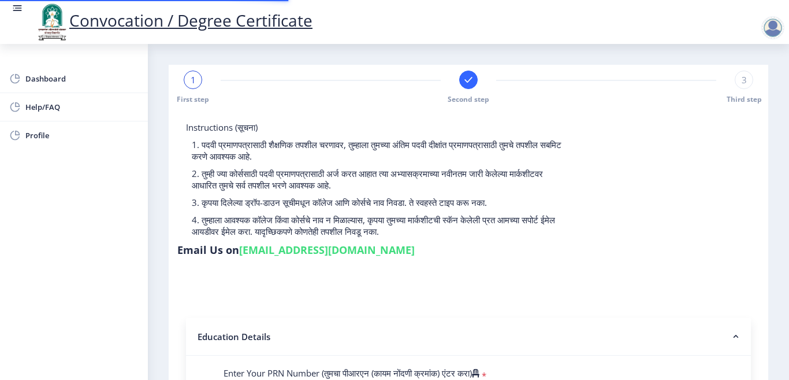
type input "176536"
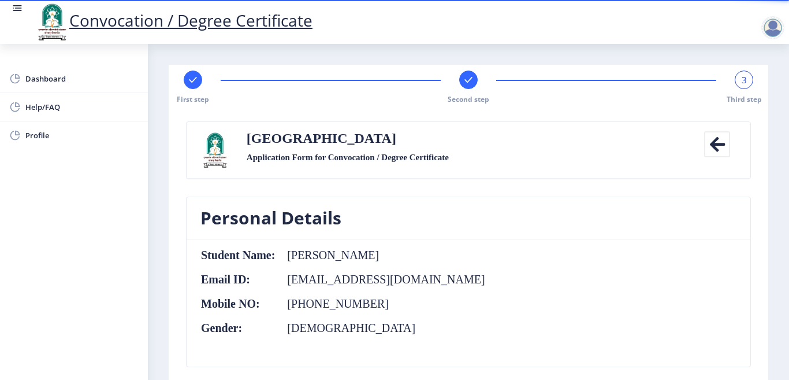
click at [466, 86] on div at bounding box center [468, 79] width 18 height 18
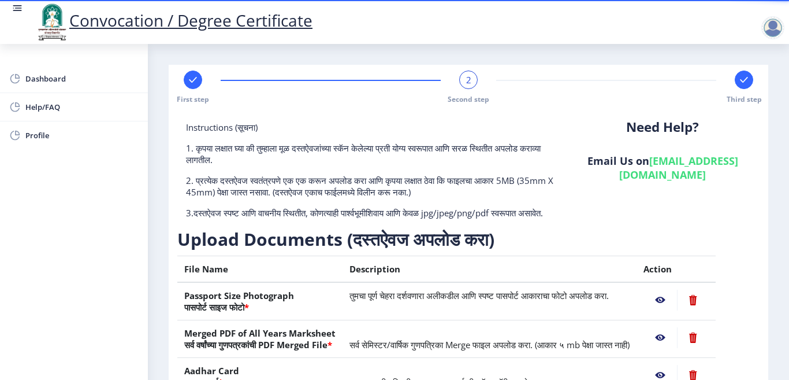
drag, startPoint x: 192, startPoint y: 89, endPoint x: 224, endPoint y: 109, distance: 37.4
click at [192, 89] on div "First step" at bounding box center [193, 87] width 18 height 34
select select "Regular"
select select "2014"
select select "May"
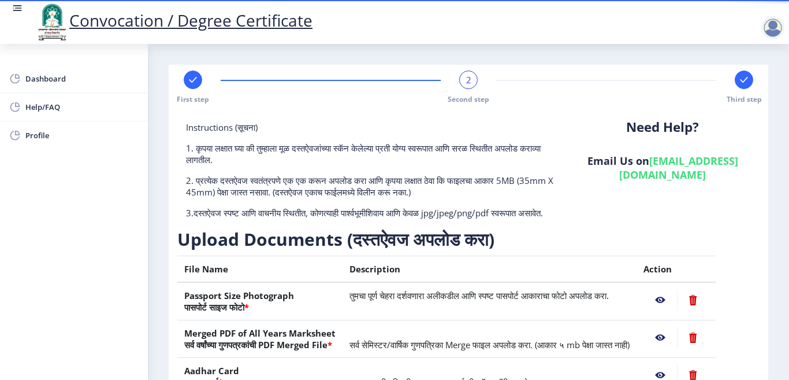
select select "FIRST CLASS"
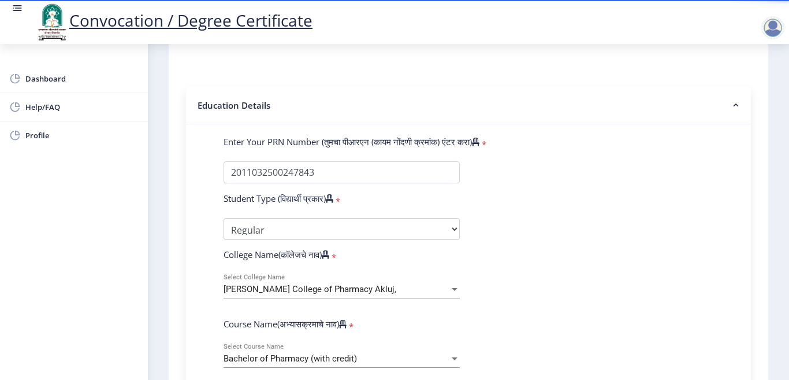
scroll to position [347, 0]
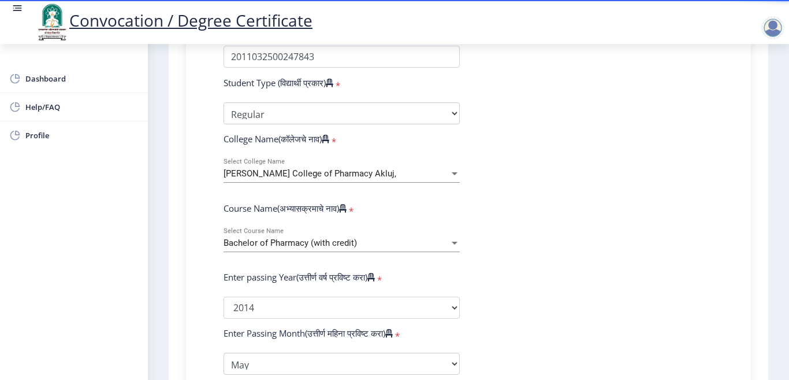
click at [394, 244] on div "Bachelor of Pharmacy (with credit)" at bounding box center [337, 243] width 226 height 10
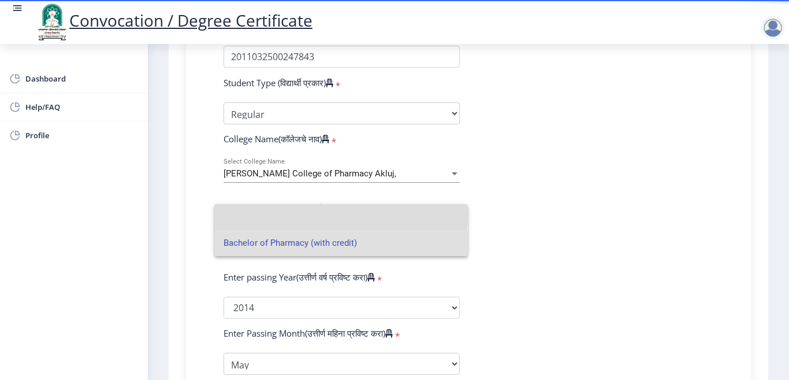
click at [261, 214] on input at bounding box center [341, 217] width 235 height 26
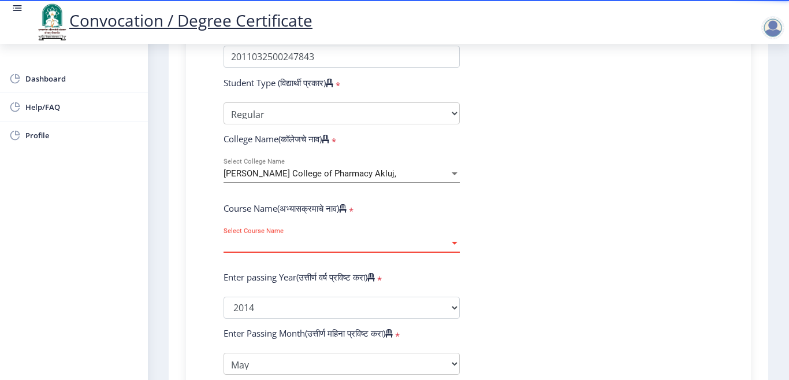
click at [302, 238] on span "Select Course Name" at bounding box center [337, 243] width 226 height 10
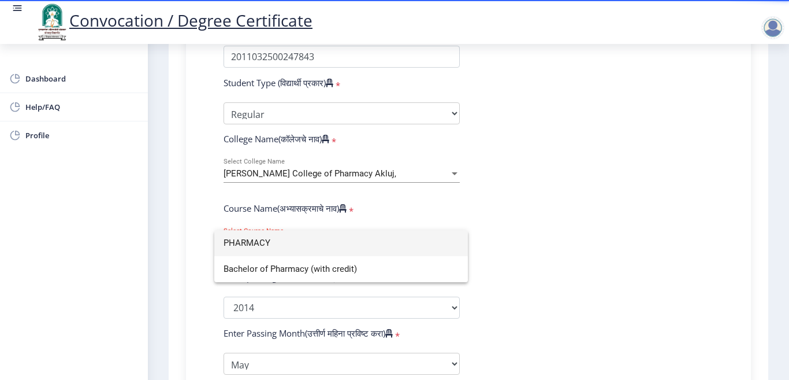
type input "PHARMACY"
click at [512, 284] on div at bounding box center [394, 190] width 789 height 380
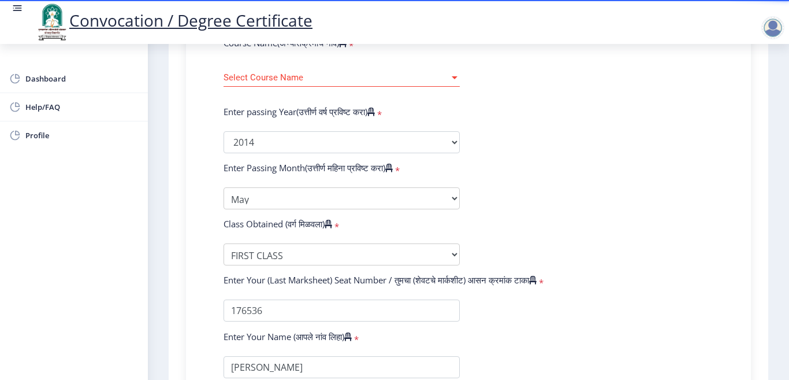
scroll to position [520, 0]
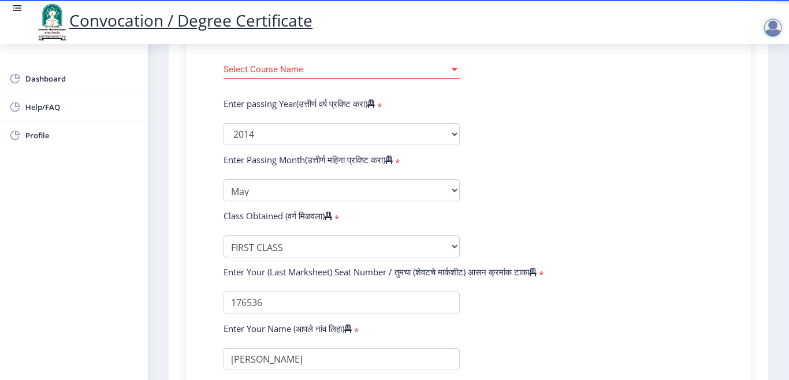
click at [401, 178] on form "Enter Your PRN Number (तुमचा पीआरएन (कायम नोंदणी क्रमांक) एंटर करा) * Student T…" at bounding box center [468, 137] width 507 height 580
click at [400, 183] on select "Enter Passing Month March April May October November December" at bounding box center [342, 190] width 236 height 22
click at [224, 179] on select "Enter Passing Month March April May October November December" at bounding box center [342, 190] width 236 height 22
click at [526, 187] on form "Enter Your PRN Number (तुमचा पीआरएन (कायम नोंदणी क्रमांक) एंटर करा) * Student T…" at bounding box center [468, 137] width 507 height 580
click at [316, 195] on select "Enter Passing Month March April May October November December" at bounding box center [342, 190] width 236 height 22
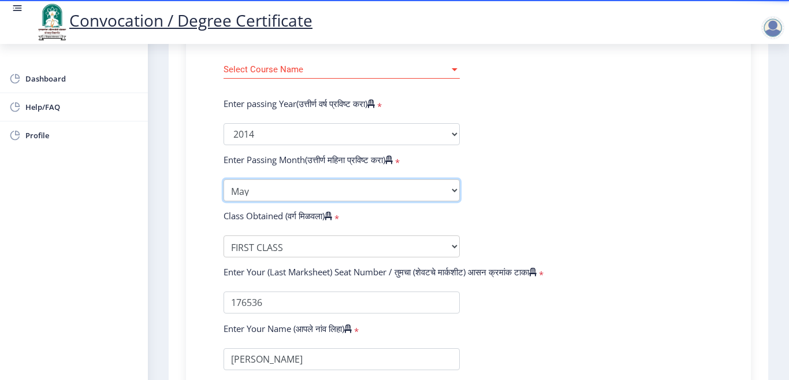
click at [224, 179] on select "Enter Passing Month March April May October November December" at bounding box center [342, 190] width 236 height 22
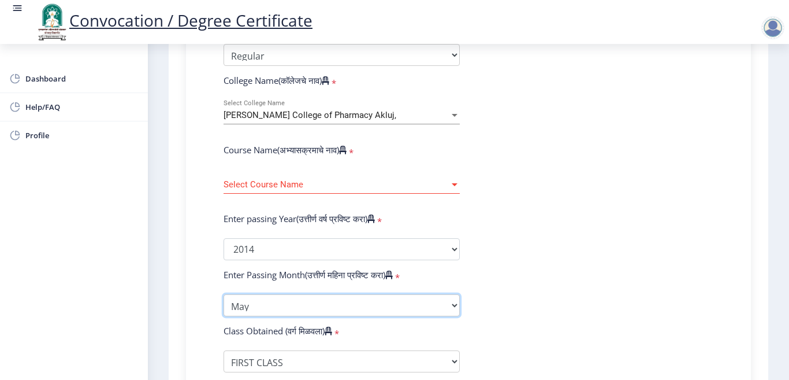
scroll to position [404, 0]
click at [447, 180] on span "Select Course Name" at bounding box center [337, 185] width 226 height 10
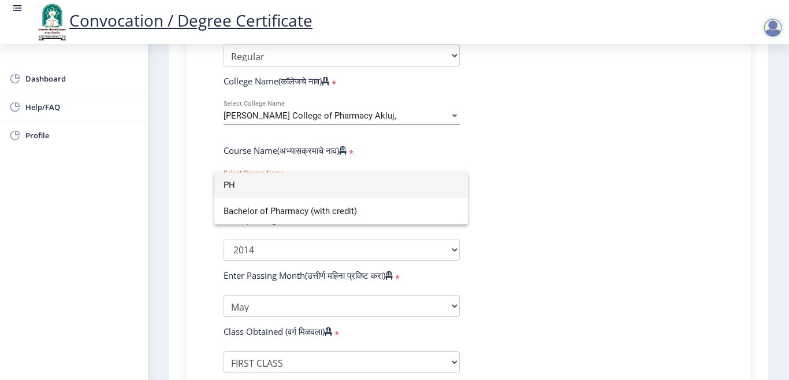
type input "P"
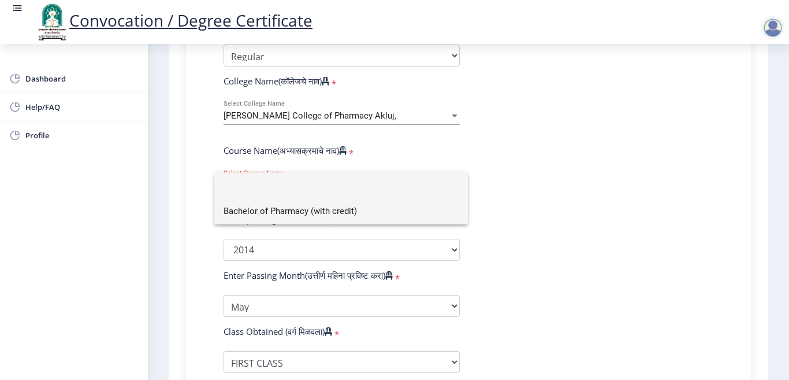
click at [278, 208] on span "Bachelor of Pharmacy (with credit)" at bounding box center [341, 211] width 235 height 26
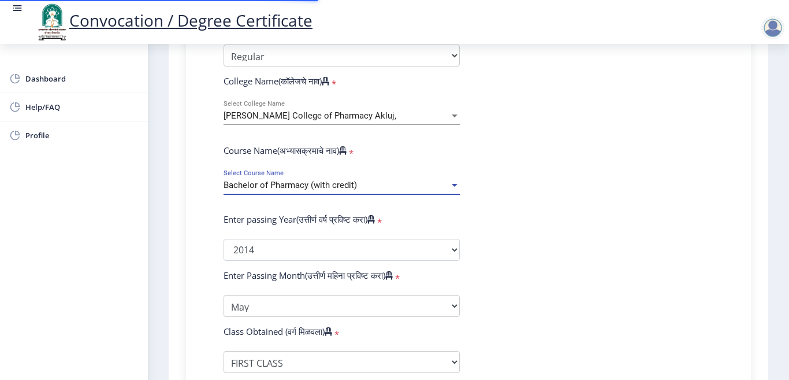
click at [536, 198] on form "Enter Your PRN Number (तुमचा पीआरएन (कायम नोंदणी क्रमांक) एंटर करा) * Student T…" at bounding box center [468, 252] width 507 height 580
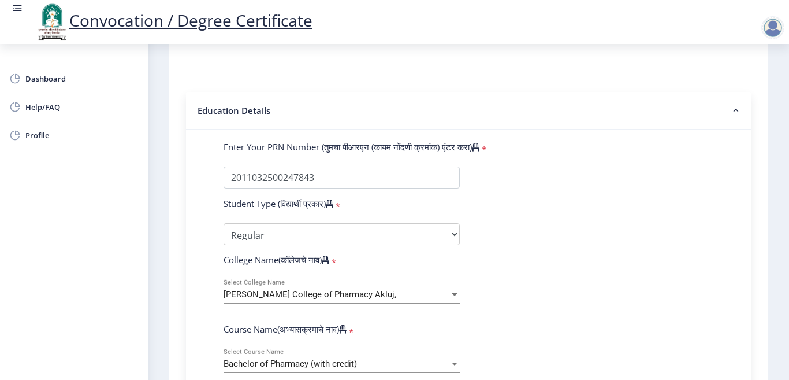
scroll to position [0, 0]
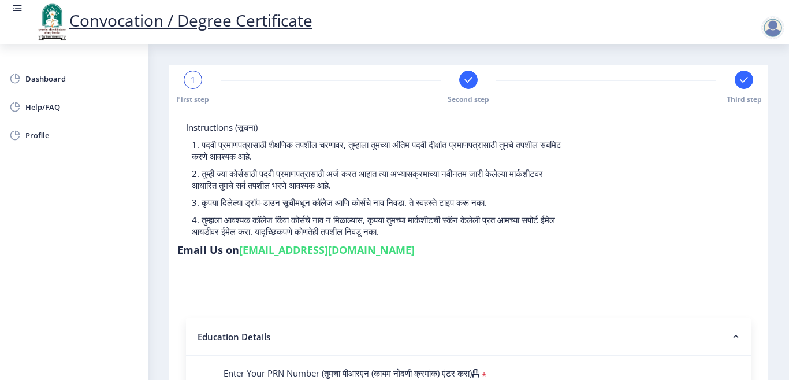
click at [738, 82] on rect at bounding box center [744, 80] width 12 height 12
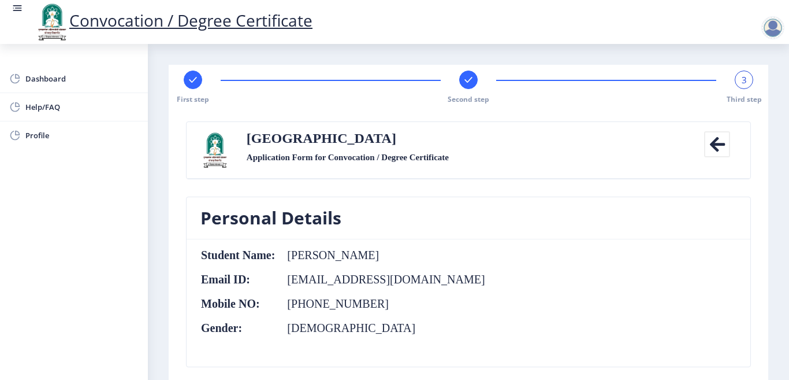
click at [468, 84] on rect at bounding box center [469, 80] width 12 height 12
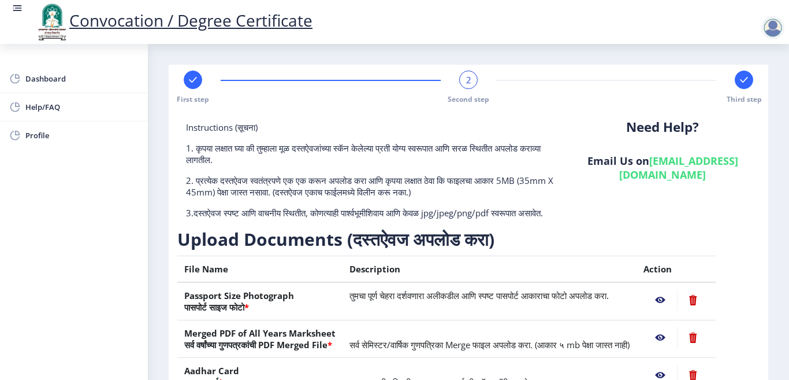
click at [745, 81] on rect at bounding box center [744, 80] width 12 height 12
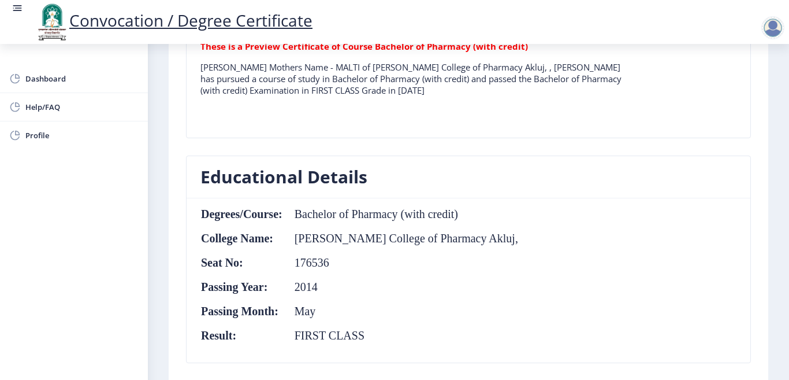
scroll to position [404, 0]
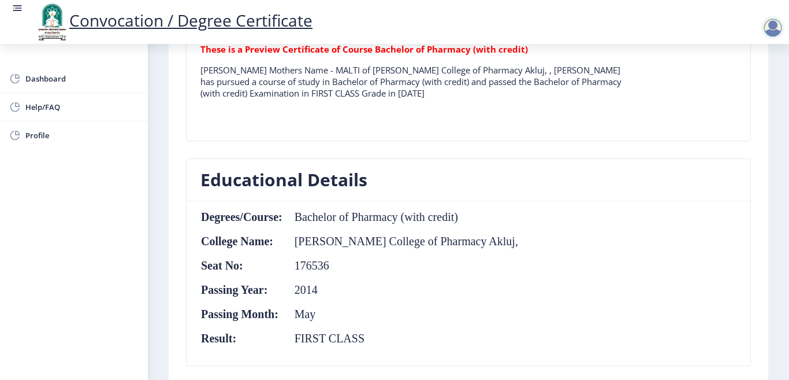
drag, startPoint x: 43, startPoint y: 109, endPoint x: 470, endPoint y: 206, distance: 438.4
click at [43, 109] on span "Help/FAQ" at bounding box center [81, 107] width 113 height 14
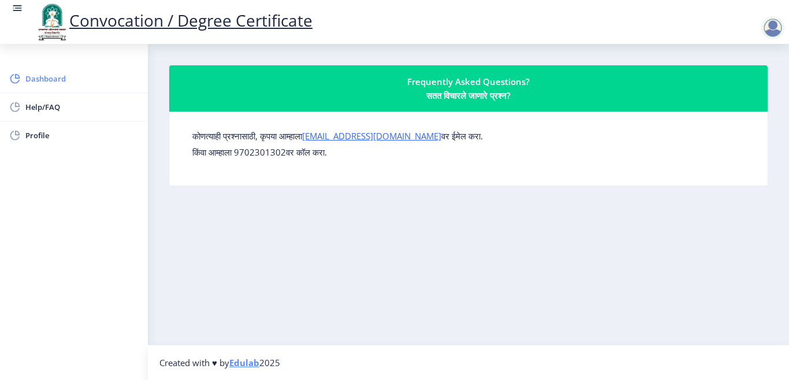
click at [64, 75] on span "Dashboard" at bounding box center [81, 79] width 113 height 14
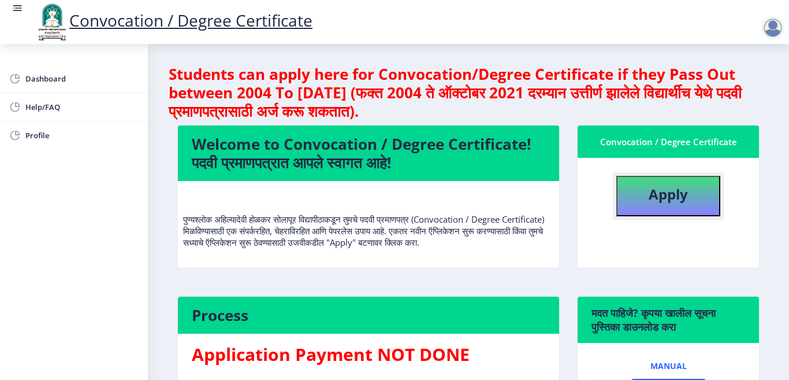
click at [641, 204] on button "Apply" at bounding box center [668, 196] width 104 height 40
select select
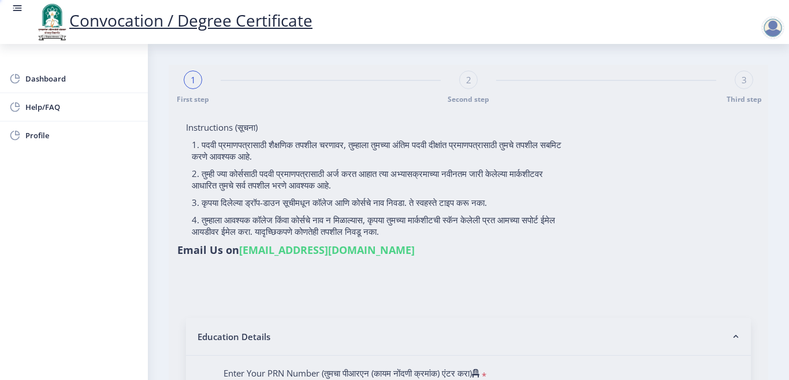
type input "[PERSON_NAME]"
type input "MALTI"
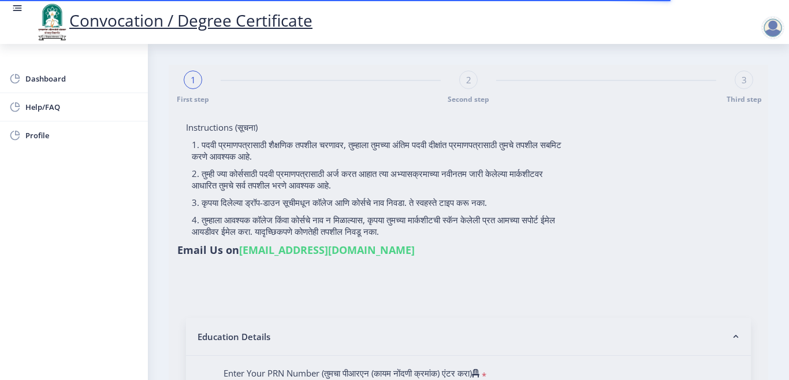
type input "2011032500247843"
select select "Regular"
select select "2014"
select select "May"
select select "FIRST CLASS"
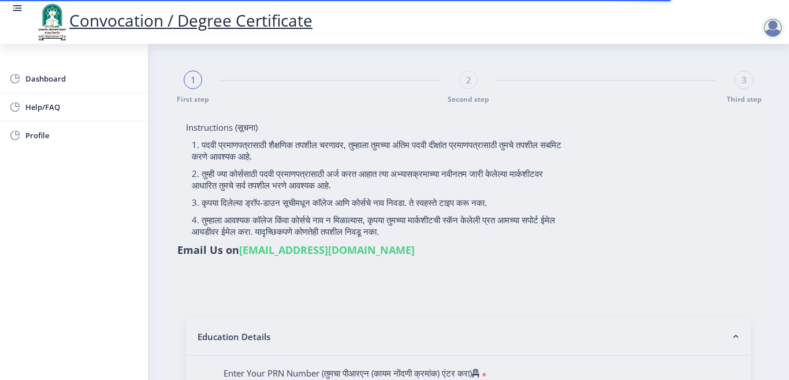
type input "176536"
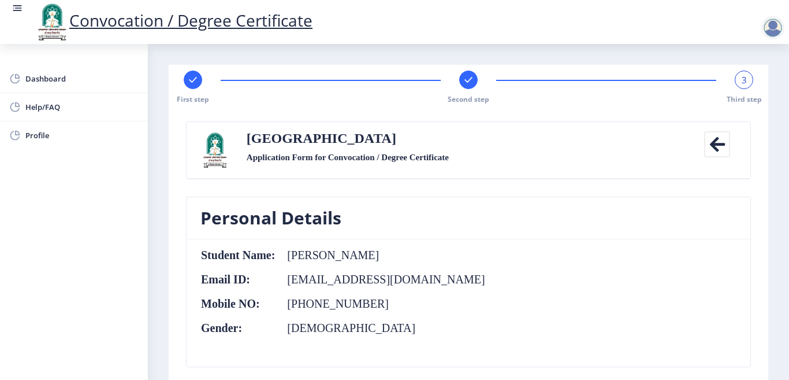
click at [195, 79] on icon at bounding box center [193, 80] width 8 height 6
select select "Regular"
select select "2014"
select select "May"
select select "FIRST CLASS"
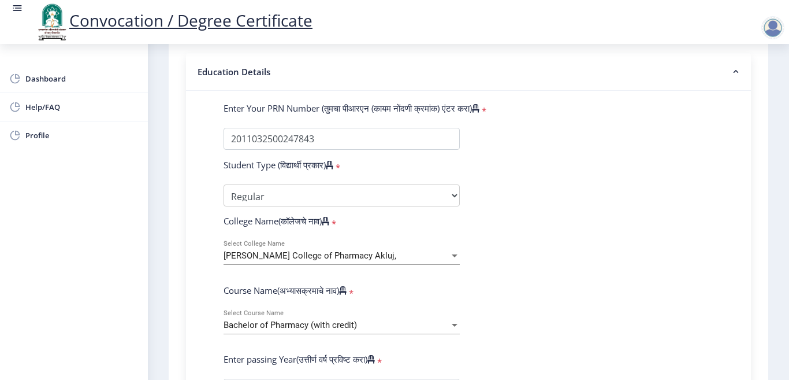
scroll to position [289, 0]
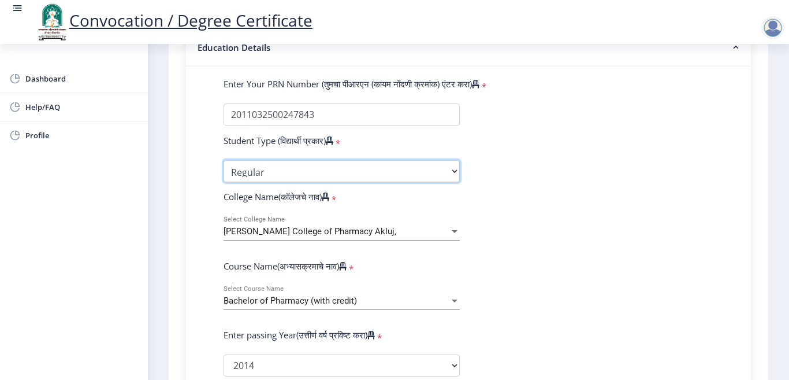
click at [297, 180] on select "Select Student Type Regular External" at bounding box center [342, 171] width 236 height 22
click at [224, 160] on select "Select Student Type Regular External" at bounding box center [342, 171] width 236 height 22
click at [307, 298] on span "Bachelor of Pharmacy (with credit)" at bounding box center [290, 300] width 133 height 10
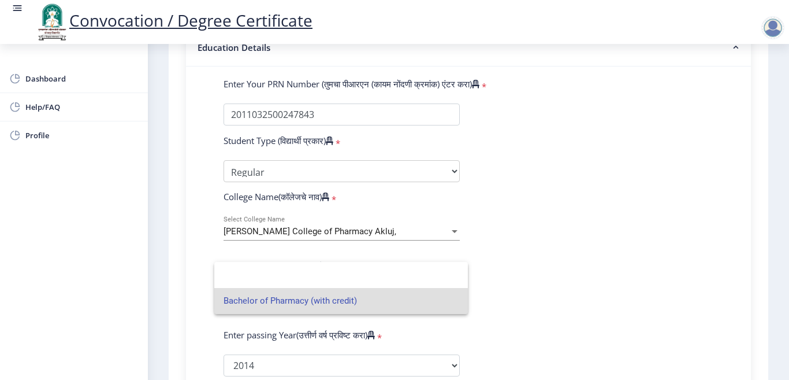
click at [289, 300] on span "Bachelor of Pharmacy (with credit)" at bounding box center [341, 301] width 235 height 26
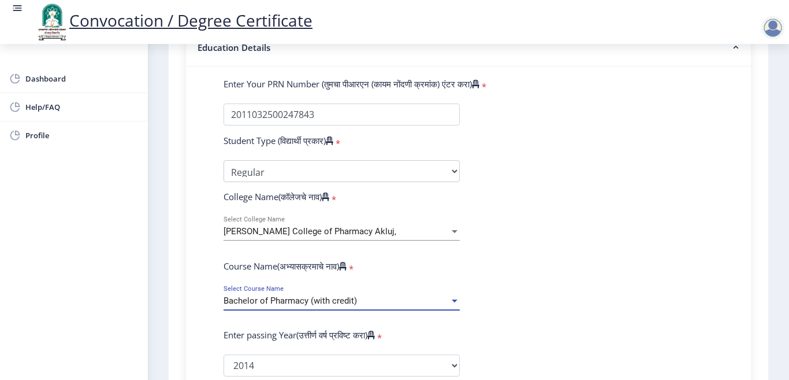
click at [329, 295] on span "Bachelor of Pharmacy (with credit)" at bounding box center [290, 300] width 133 height 10
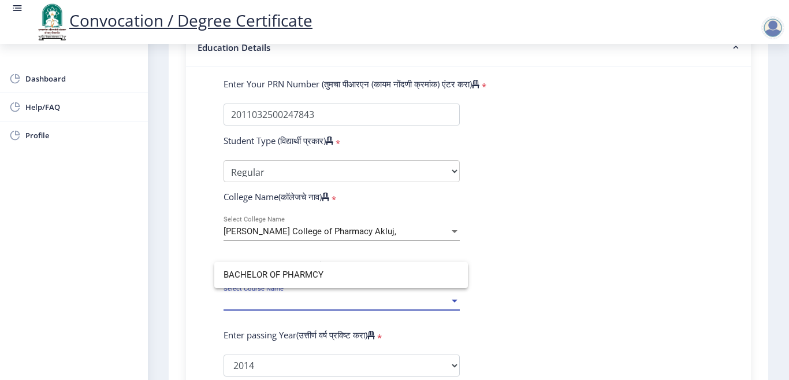
type input "BACHELOR OF PHARMCY"
click at [330, 296] on span "Select Course Name" at bounding box center [337, 301] width 226 height 10
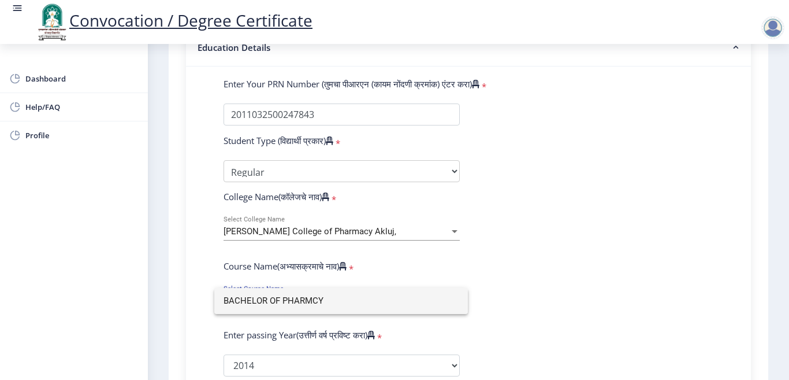
click at [289, 301] on input "BACHELOR OF PHARMCY" at bounding box center [341, 301] width 235 height 26
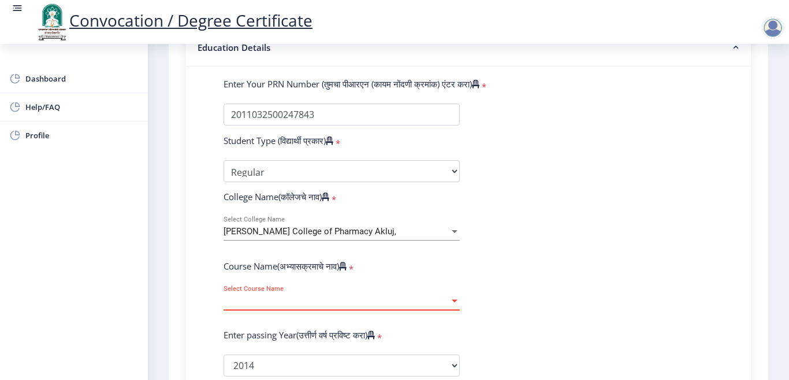
click at [452, 299] on div at bounding box center [455, 300] width 6 height 3
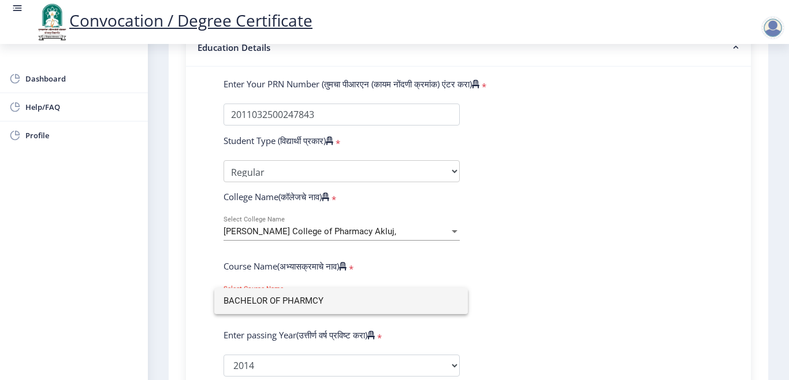
click at [347, 295] on input "BACHELOR OF PHARMCY" at bounding box center [341, 301] width 235 height 26
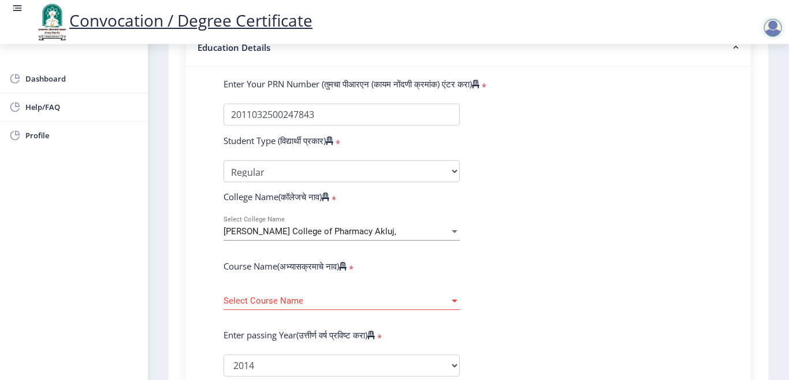
click at [490, 309] on form "Enter Your PRN Number (तुमचा पीआरएन (कायम नोंदणी क्रमांक) एंटर करा) * Student T…" at bounding box center [468, 368] width 507 height 580
click at [383, 288] on div "Select Course Name Select Course Name" at bounding box center [342, 297] width 236 height 24
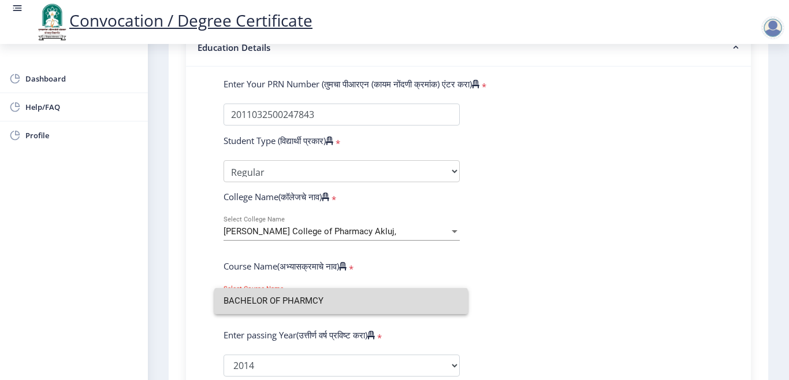
click at [322, 304] on input "BACHELOR OF PHARMCY" at bounding box center [341, 301] width 235 height 26
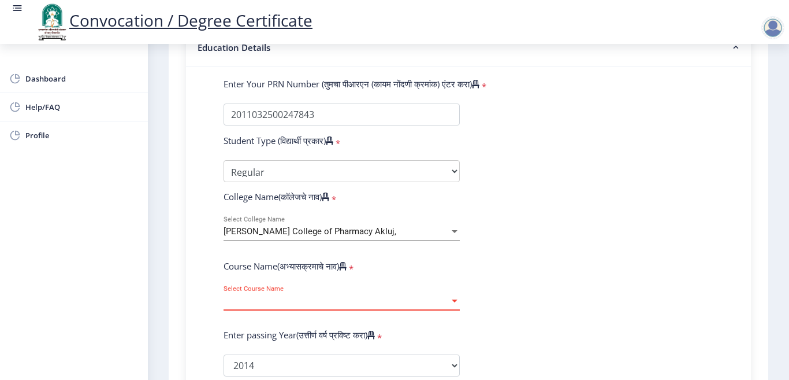
click at [324, 304] on span "Select Course Name" at bounding box center [337, 301] width 226 height 10
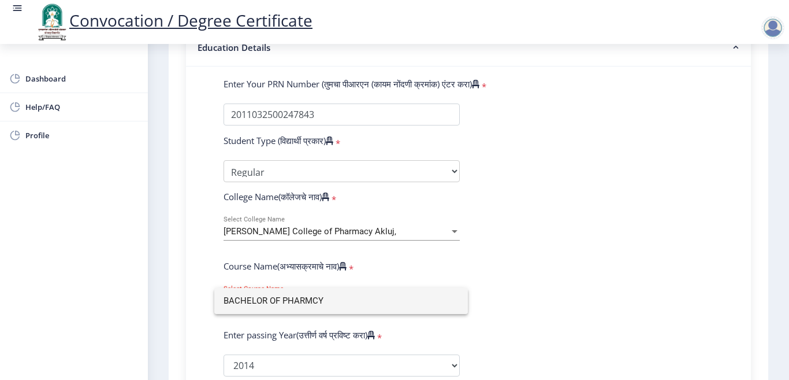
click at [554, 296] on div at bounding box center [394, 190] width 789 height 380
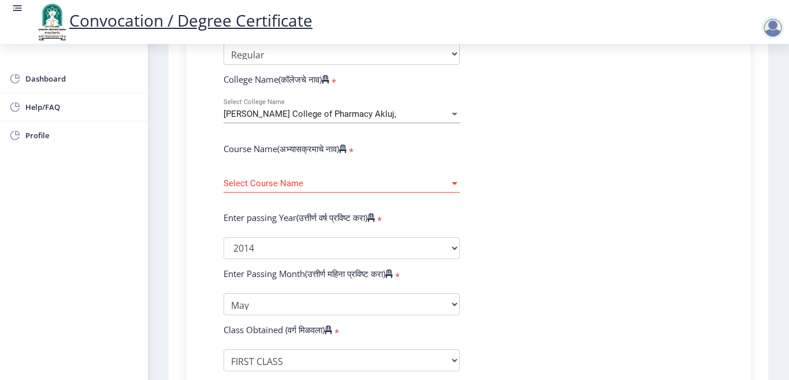
scroll to position [404, 0]
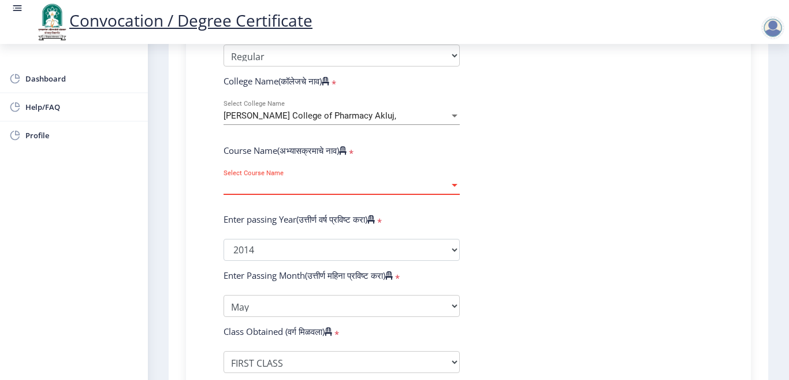
click at [458, 185] on div at bounding box center [454, 185] width 10 height 10
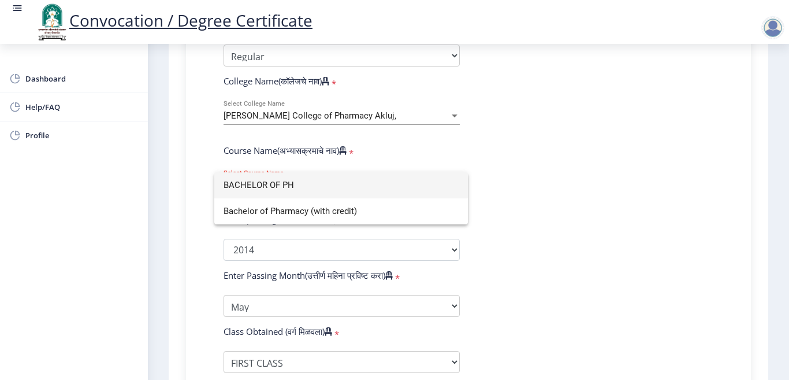
type input "BACHELOR OF PHARMCY"
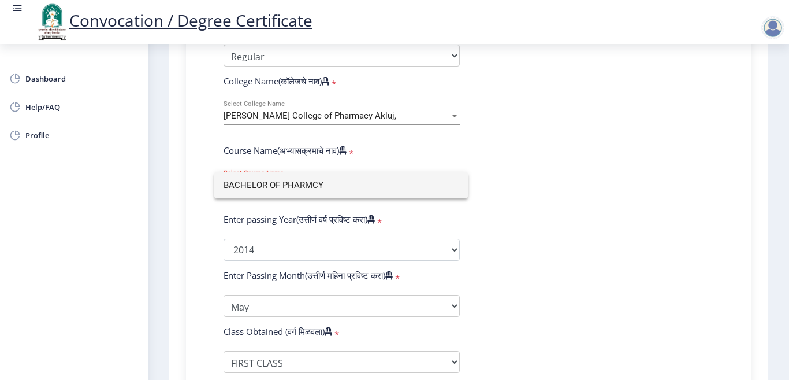
click at [608, 209] on div at bounding box center [394, 190] width 789 height 380
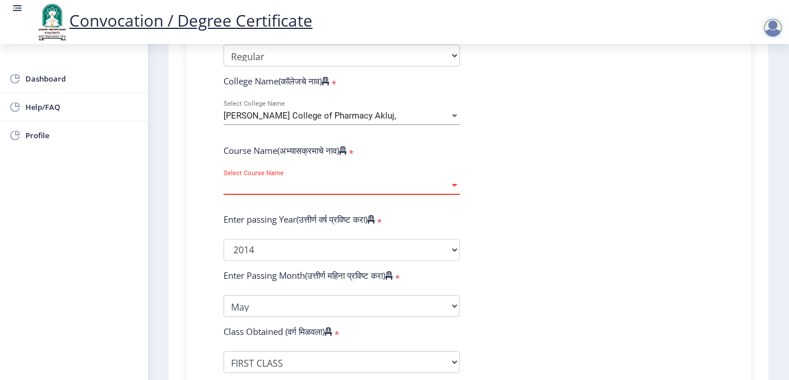
click at [369, 180] on span "Select Course Name" at bounding box center [337, 185] width 226 height 10
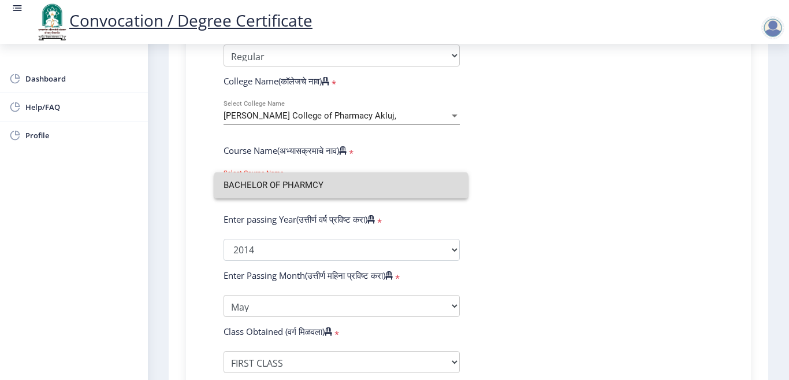
click at [273, 189] on input "BACHELOR OF PHARMCY" at bounding box center [341, 185] width 235 height 26
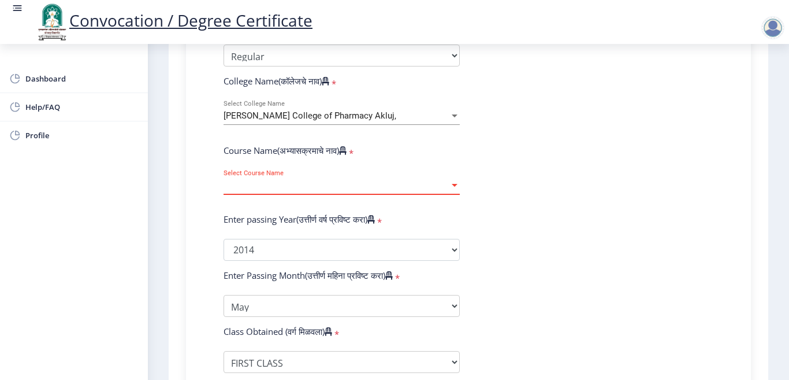
click at [452, 184] on div at bounding box center [455, 185] width 6 height 3
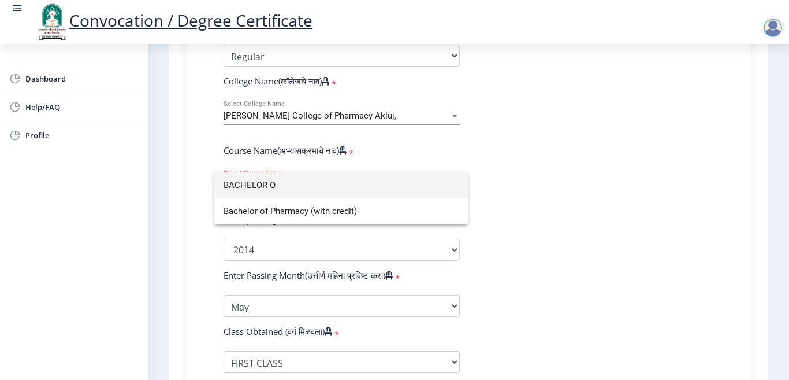
type input "BACHELOR OF PHARMCY"
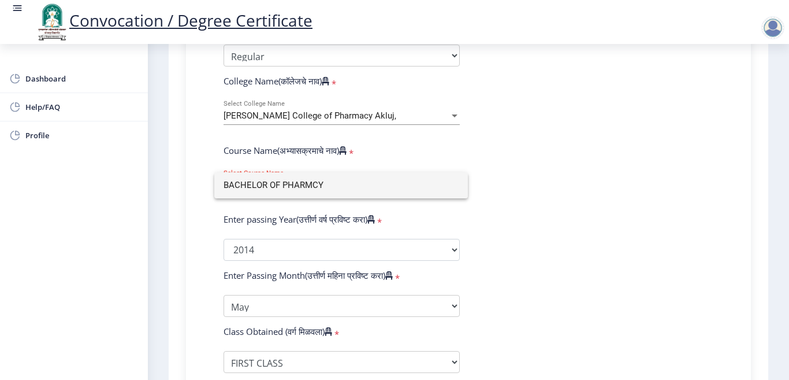
click at [469, 216] on div at bounding box center [394, 190] width 789 height 380
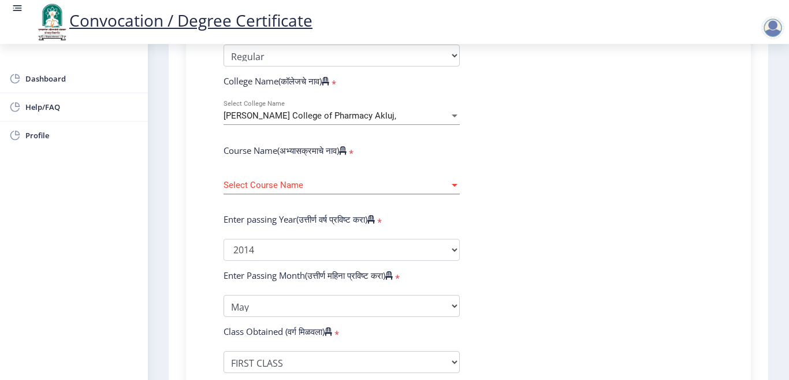
click at [347, 184] on span "Select Course Name" at bounding box center [337, 185] width 226 height 10
click at [304, 190] on span "Select Course Name" at bounding box center [337, 185] width 226 height 10
click at [287, 176] on div "Select Course Name Select Course Name" at bounding box center [342, 182] width 236 height 24
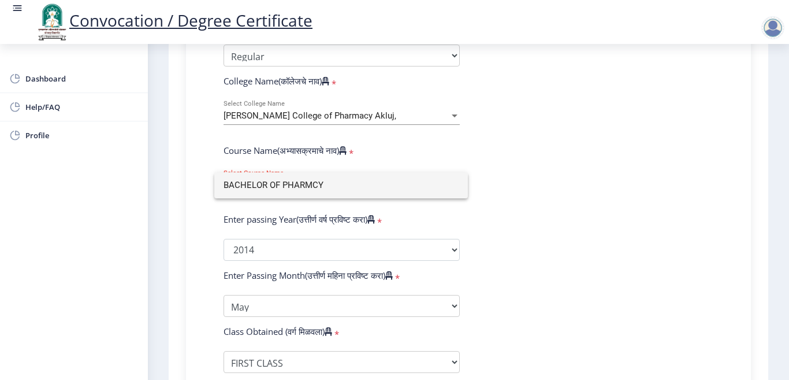
click at [338, 188] on input "BACHELOR OF PHARMCY" at bounding box center [341, 185] width 235 height 26
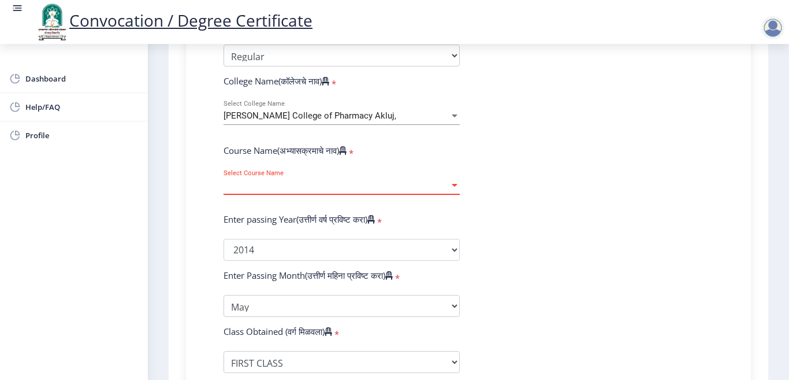
click at [336, 186] on span "Select Course Name" at bounding box center [337, 185] width 226 height 10
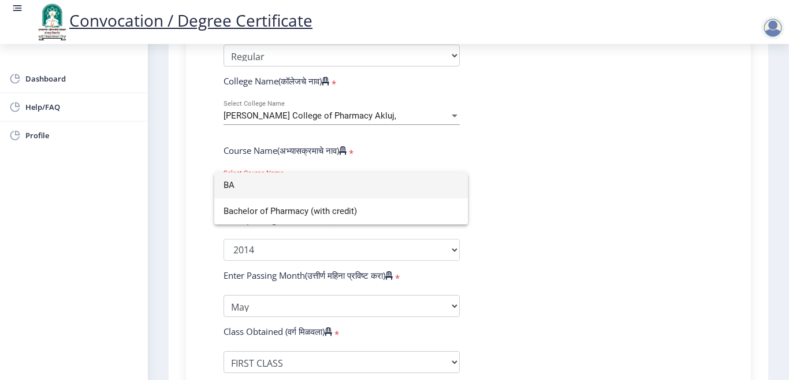
type input "B"
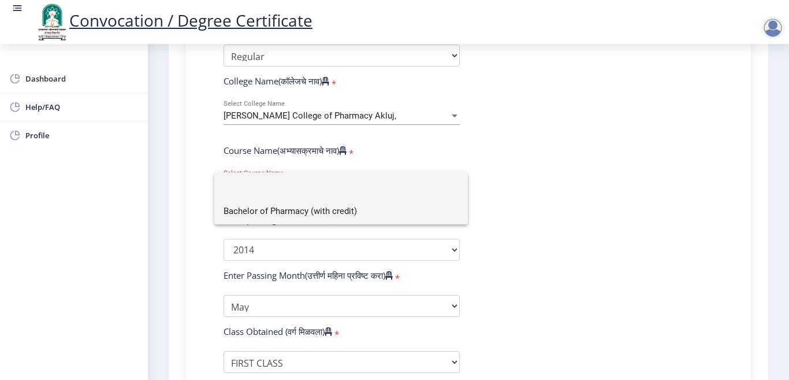
click at [332, 213] on span "Bachelor of Pharmacy (with credit)" at bounding box center [341, 211] width 235 height 26
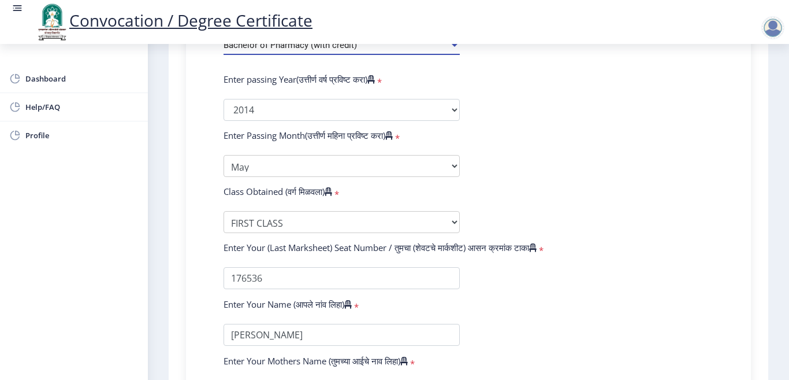
scroll to position [715, 0]
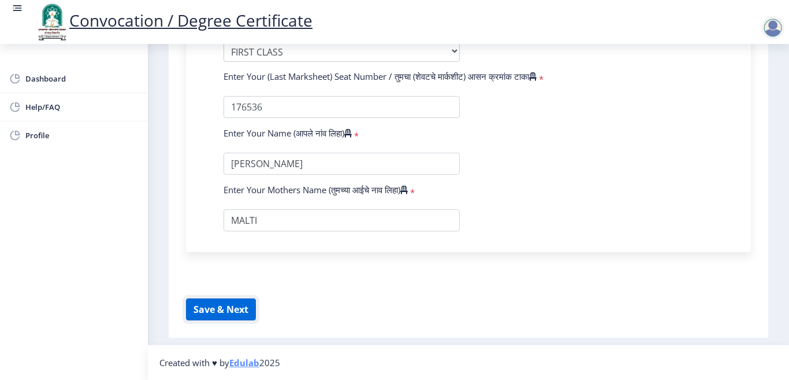
click at [235, 303] on button "Save & Next" at bounding box center [221, 309] width 70 height 22
click at [231, 304] on button "Save & Next" at bounding box center [221, 309] width 70 height 22
click at [232, 303] on button "Save & Next" at bounding box center [221, 309] width 70 height 22
click at [209, 309] on button "Save & Next" at bounding box center [221, 309] width 70 height 22
click at [211, 309] on button "Save & Next" at bounding box center [221, 309] width 70 height 22
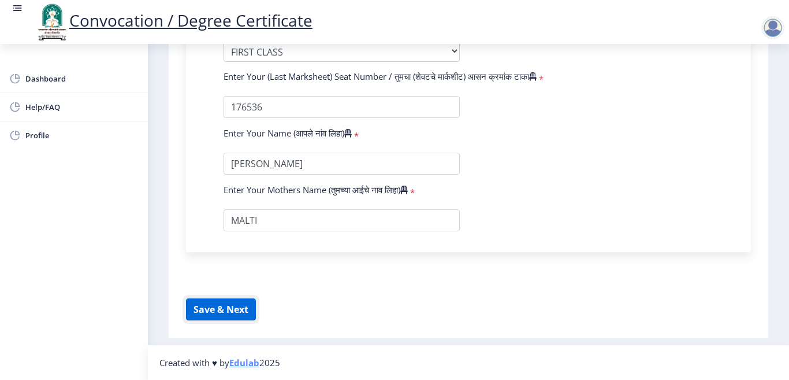
click at [211, 309] on button "Save & Next" at bounding box center [221, 309] width 70 height 22
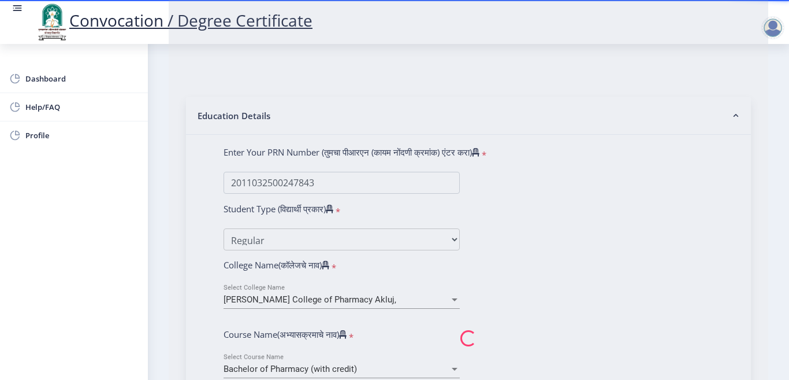
scroll to position [0, 0]
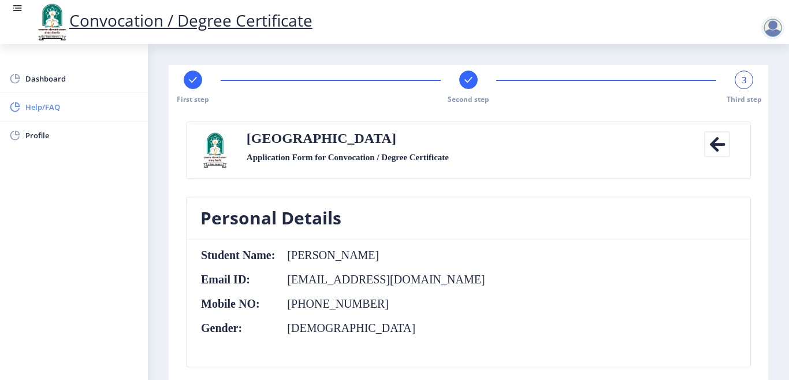
click at [34, 108] on span "Help/FAQ" at bounding box center [81, 107] width 113 height 14
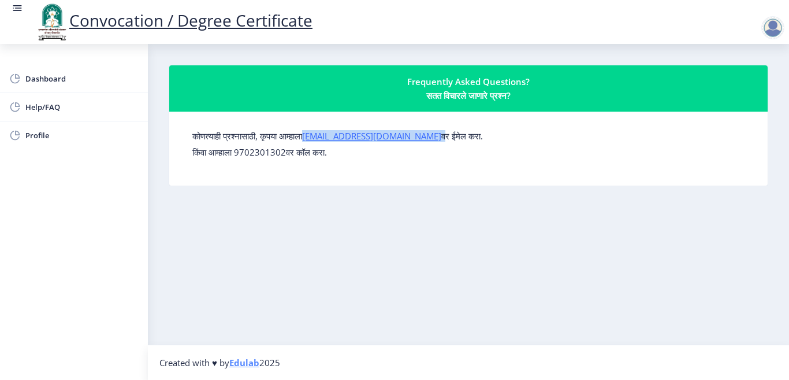
drag, startPoint x: 424, startPoint y: 139, endPoint x: 346, endPoint y: 143, distance: 78.1
click at [326, 138] on label "कोणत्याही प्रश्नासाठी, कृपया आम्हाला [EMAIL_ADDRESS][DOMAIN_NAME] वर ईमेल करा." at bounding box center [337, 136] width 291 height 12
copy label "[EMAIL_ADDRESS][DOMAIN_NAME]"
click at [48, 81] on span "Dashboard" at bounding box center [81, 79] width 113 height 14
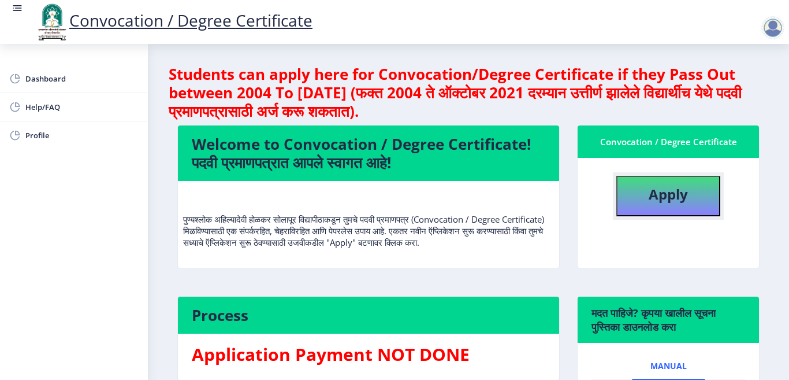
click at [665, 190] on b "Apply" at bounding box center [668, 193] width 39 height 19
select select
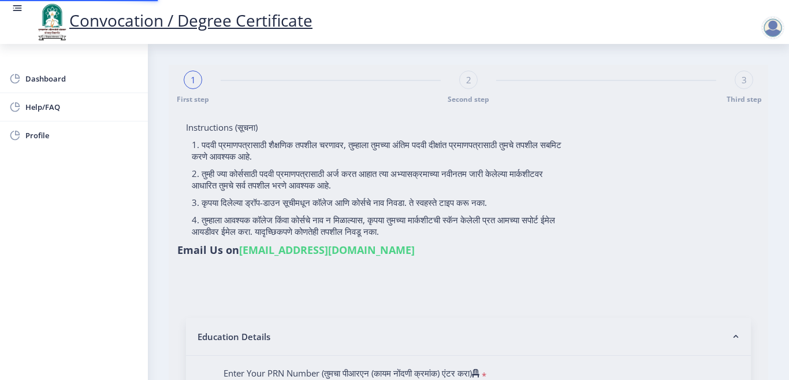
type input "[PERSON_NAME]"
type input "MALTI"
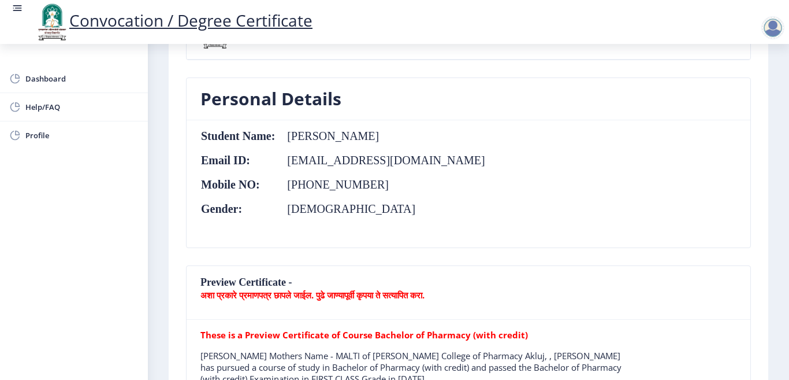
scroll to position [116, 0]
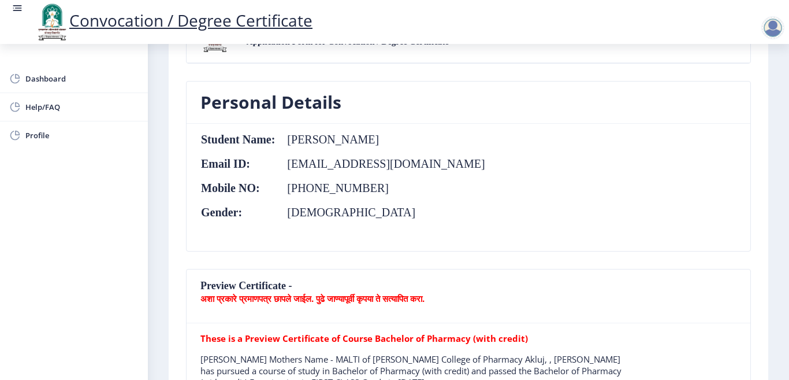
drag, startPoint x: 772, startPoint y: 26, endPoint x: 767, endPoint y: 30, distance: 6.1
click at [771, 27] on div at bounding box center [772, 27] width 23 height 23
click at [740, 91] on span "Log out" at bounding box center [743, 90] width 74 height 14
